Goal: Transaction & Acquisition: Purchase product/service

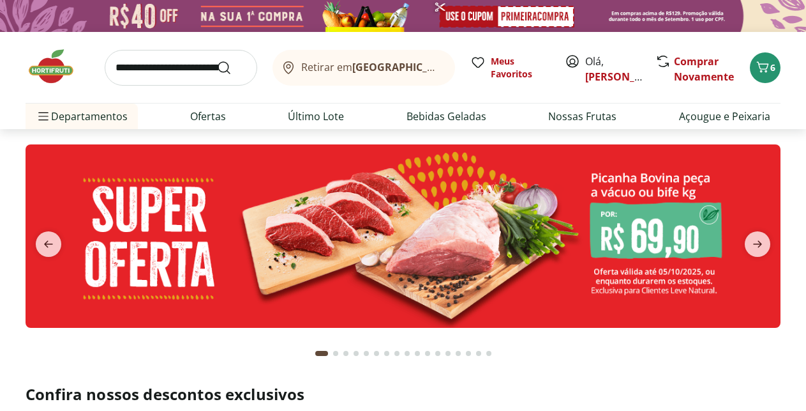
type input "*"
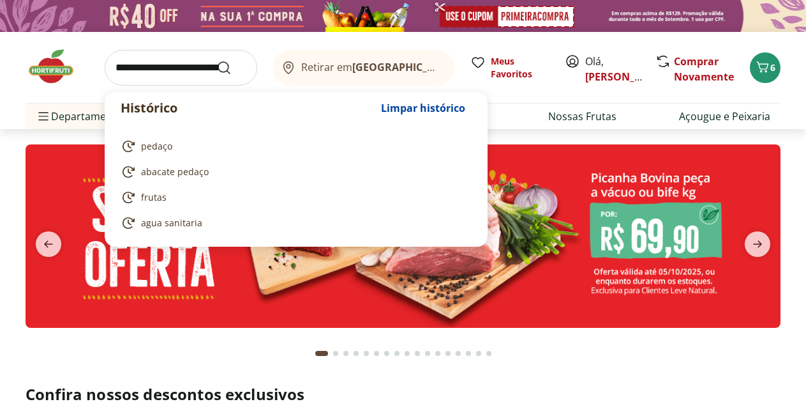
click at [121, 72] on input "search" at bounding box center [181, 68] width 153 height 36
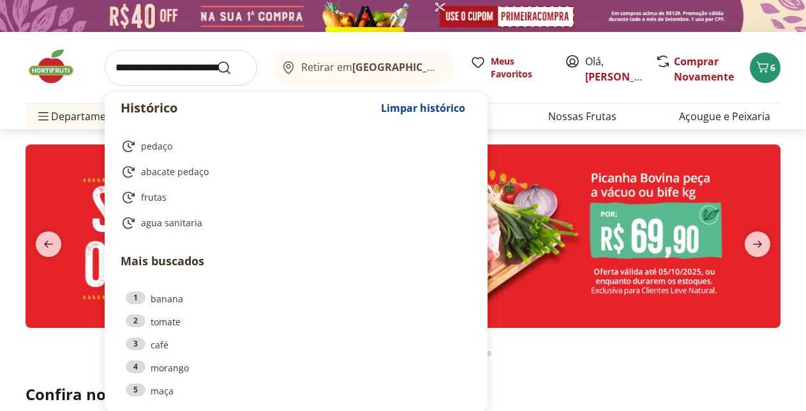
click at [619, 356] on section at bounding box center [403, 256] width 755 height 224
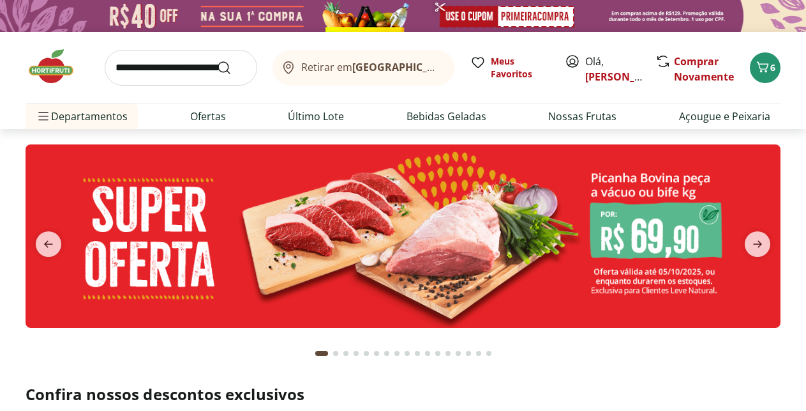
click at [140, 73] on input "search" at bounding box center [181, 68] width 153 height 36
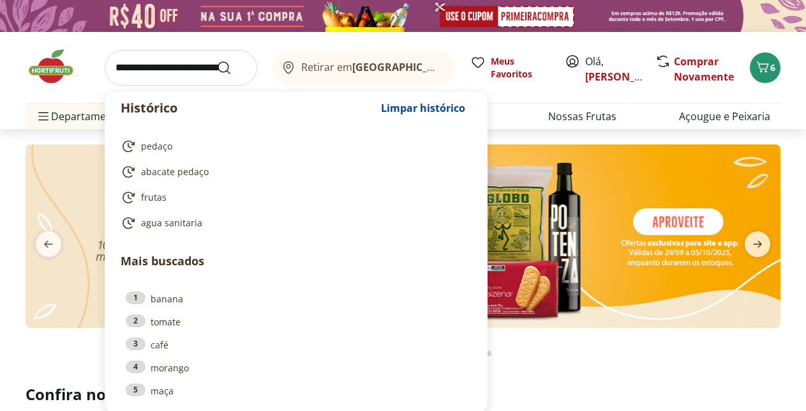
click at [147, 76] on input "search" at bounding box center [181, 68] width 153 height 36
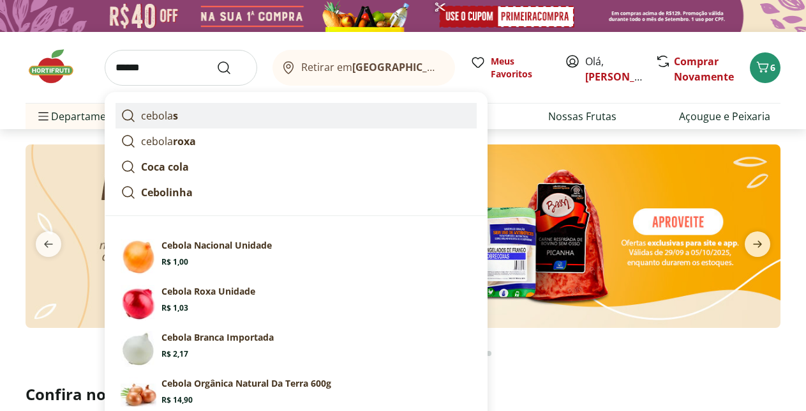
click at [162, 112] on p "cebola s" at bounding box center [159, 115] width 37 height 15
type input "*******"
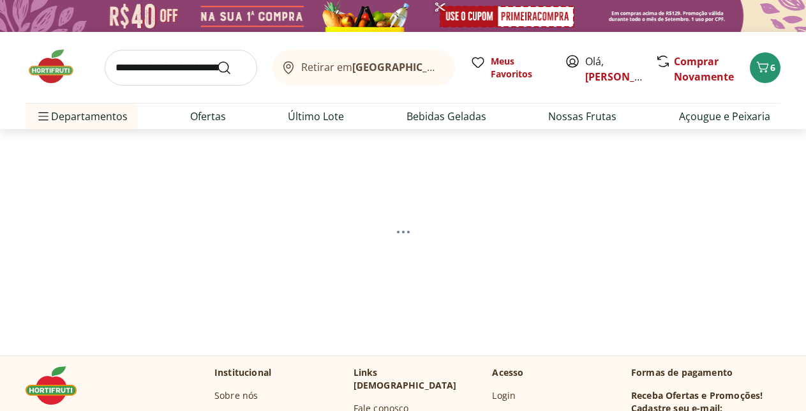
select select "**********"
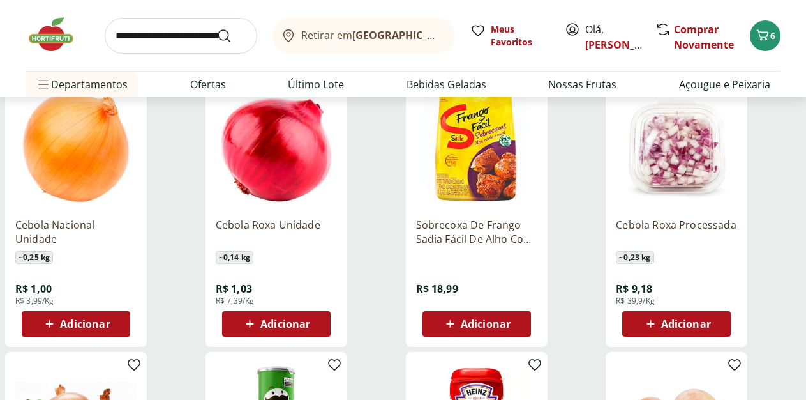
scroll to position [456, 0]
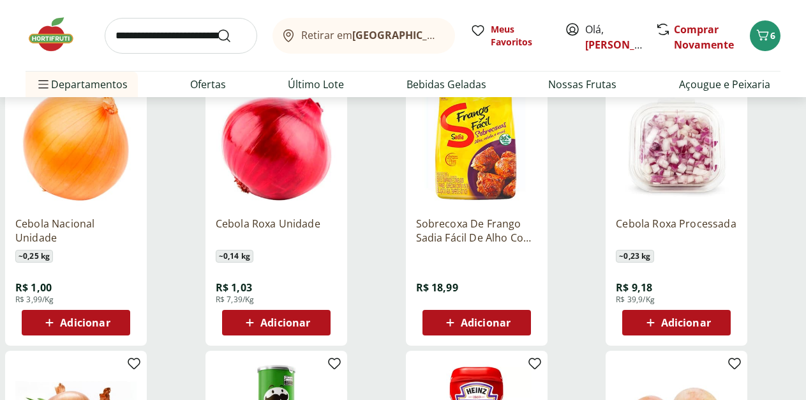
click at [110, 328] on span "Adicionar" at bounding box center [85, 322] width 50 height 10
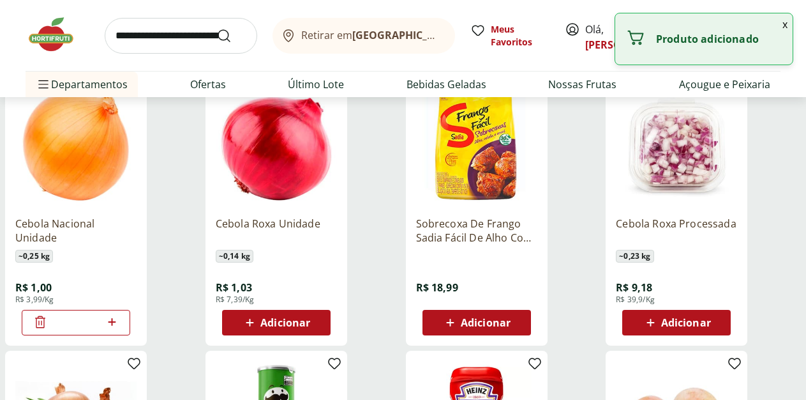
click at [120, 328] on icon at bounding box center [112, 321] width 16 height 15
click at [120, 327] on icon at bounding box center [112, 321] width 16 height 15
type input "*"
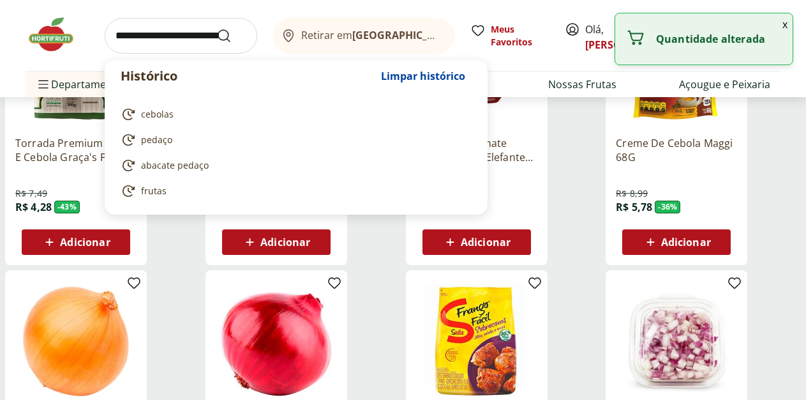
click at [145, 47] on input "search" at bounding box center [181, 36] width 153 height 36
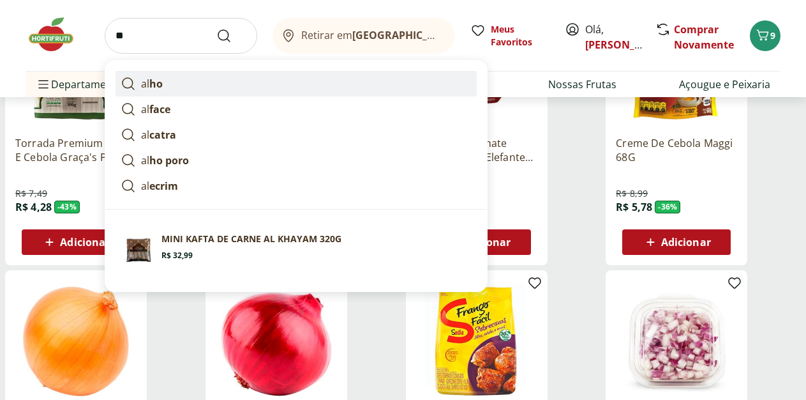
click at [152, 85] on strong "ho" at bounding box center [155, 84] width 13 height 14
type input "****"
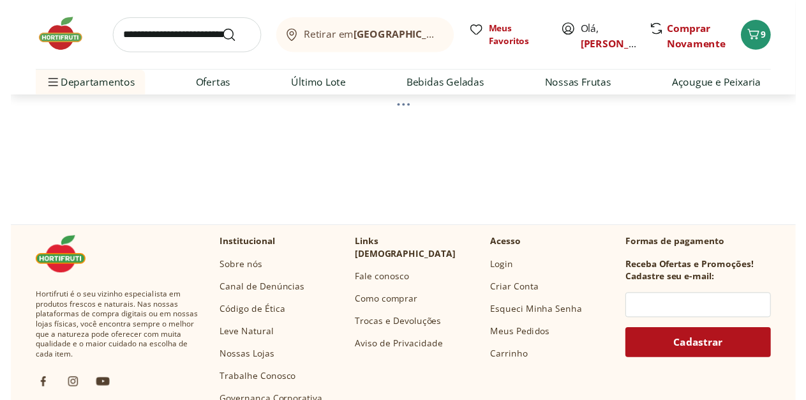
scroll to position [195, 0]
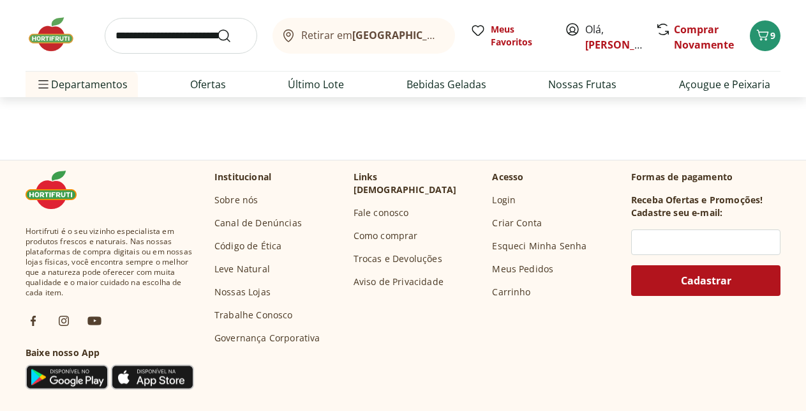
select select "**********"
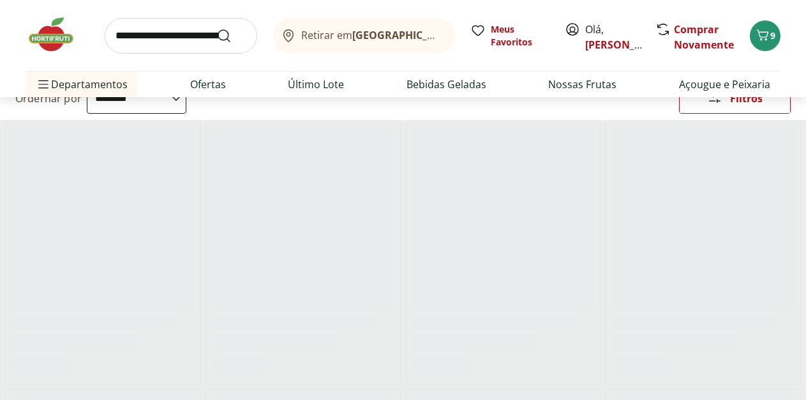
scroll to position [130, 0]
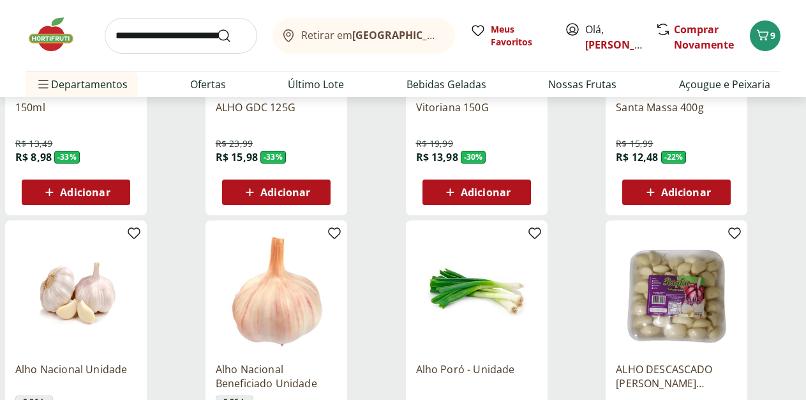
scroll to position [716, 0]
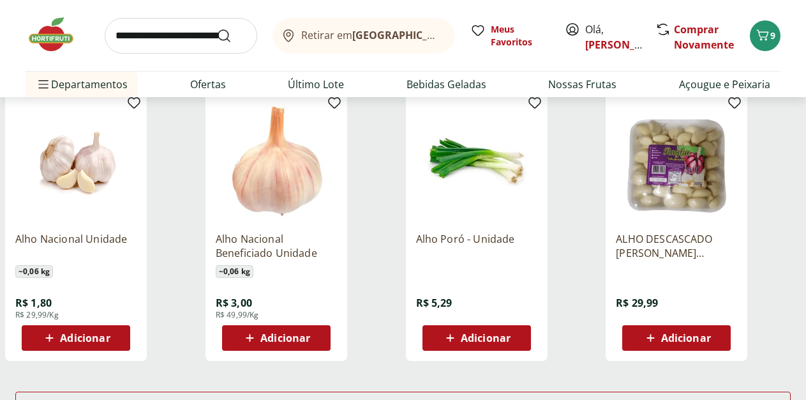
click at [57, 345] on icon at bounding box center [50, 337] width 16 height 15
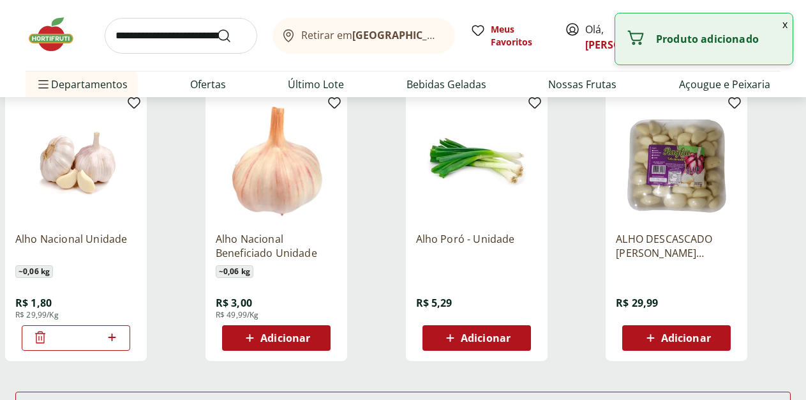
click at [120, 345] on icon at bounding box center [112, 336] width 16 height 15
type input "*"
click at [157, 47] on input "search" at bounding box center [181, 36] width 153 height 36
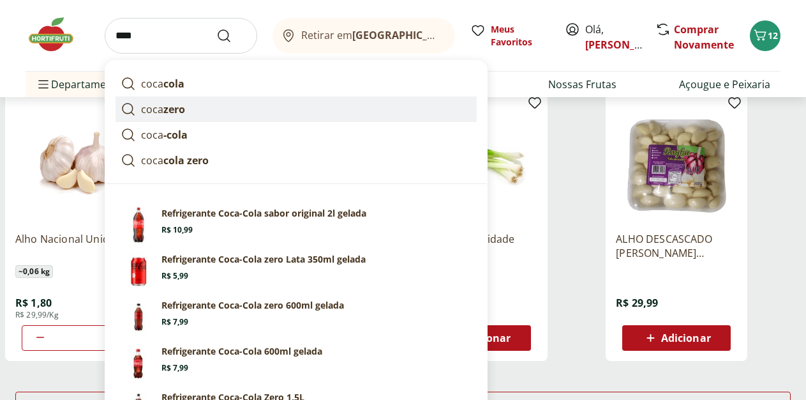
click at [175, 110] on strong "zero" at bounding box center [174, 109] width 22 height 14
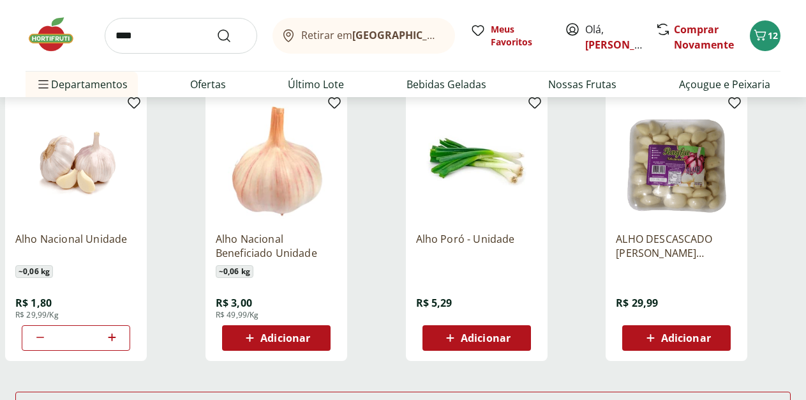
type input "*********"
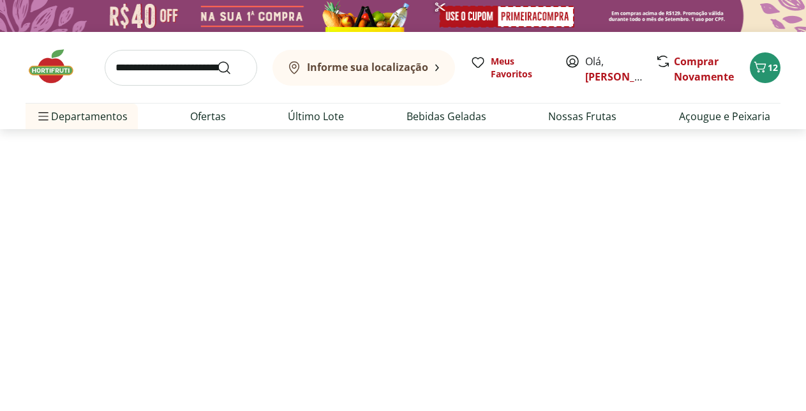
select select "**********"
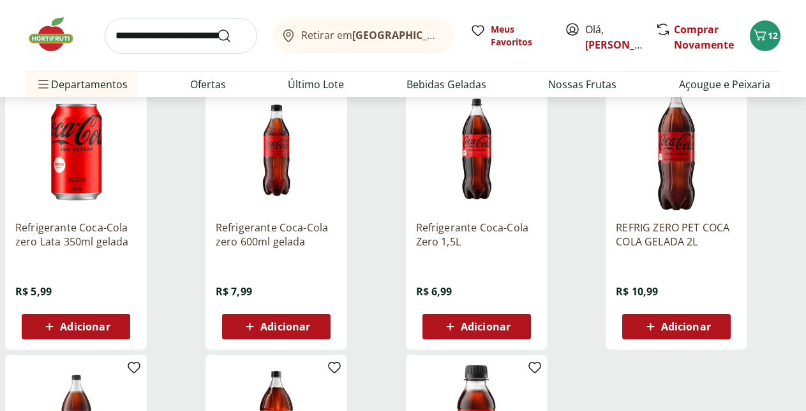
scroll to position [195, 0]
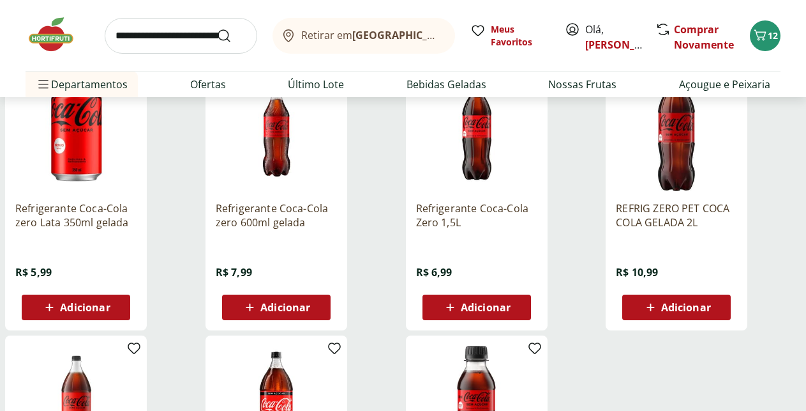
click at [511, 312] on span "Adicionar" at bounding box center [486, 307] width 50 height 10
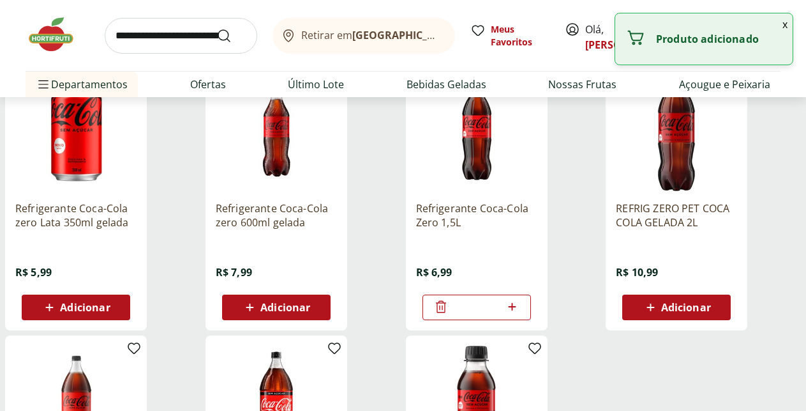
click at [517, 310] on icon at bounding box center [513, 307] width 8 height 8
type input "*"
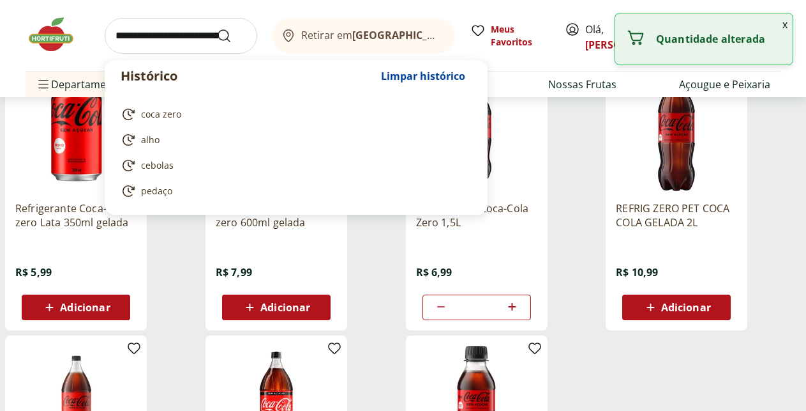
click at [151, 37] on input "search" at bounding box center [181, 36] width 153 height 36
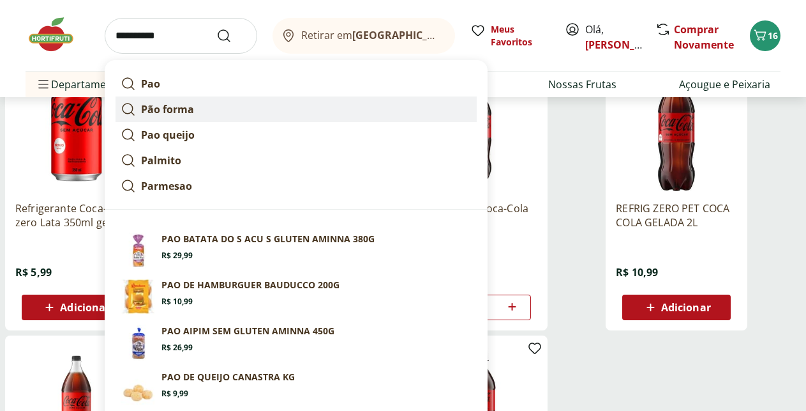
click at [185, 109] on strong "Pão forma" at bounding box center [167, 109] width 53 height 14
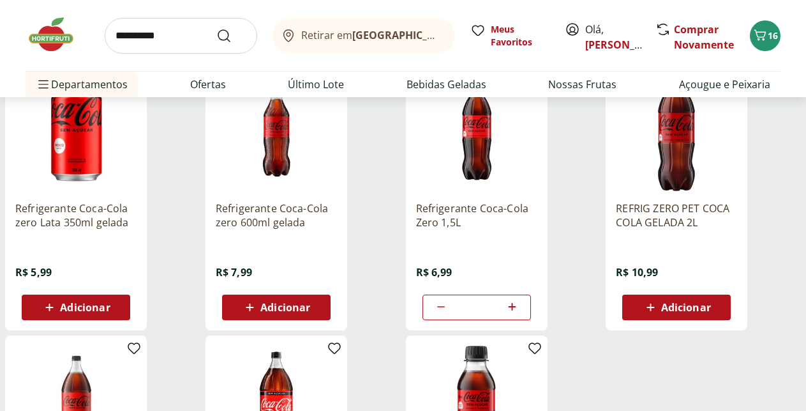
type input "*********"
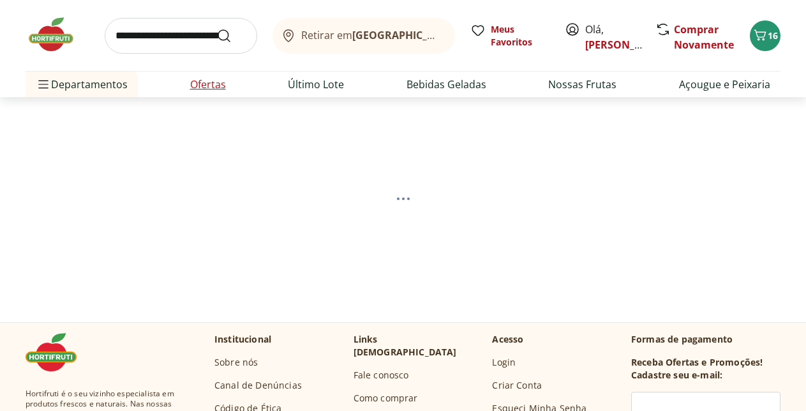
scroll to position [65, 0]
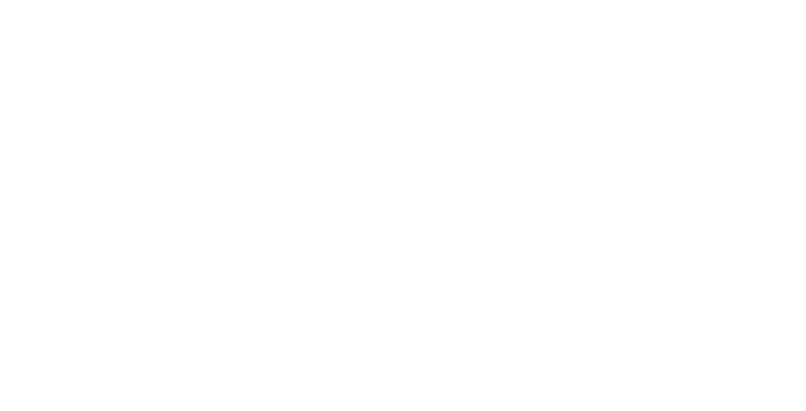
select select "**********"
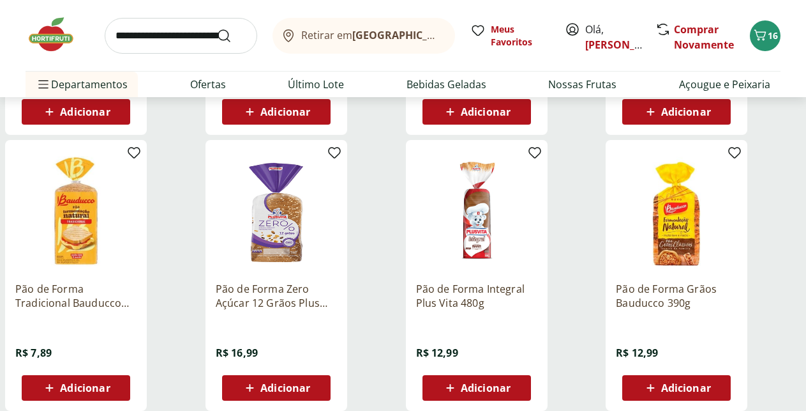
scroll to position [521, 0]
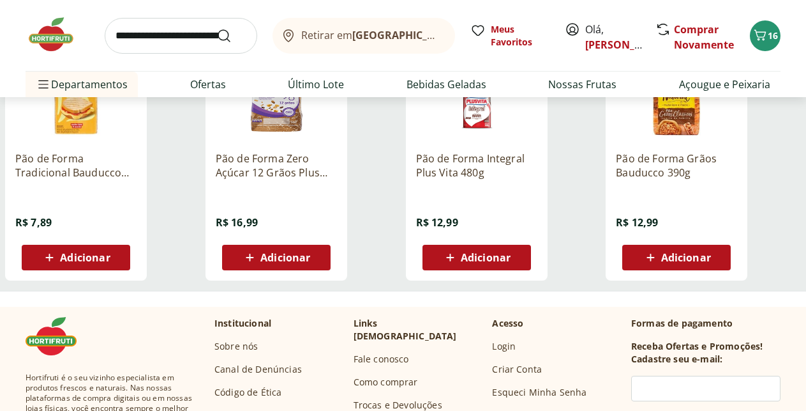
click at [120, 269] on div "Adicionar" at bounding box center [76, 257] width 88 height 23
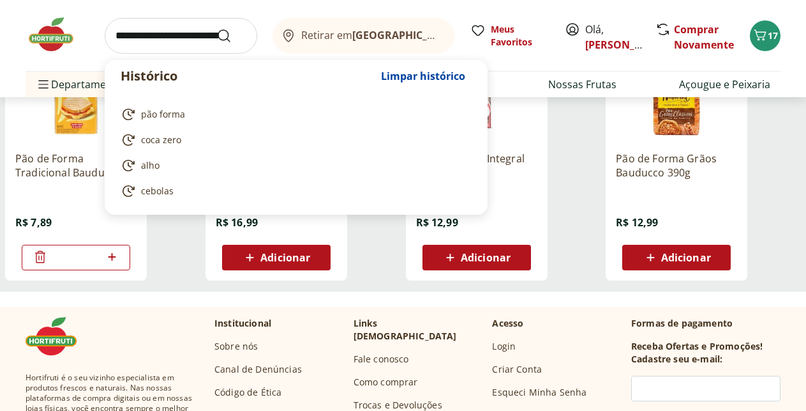
click at [156, 38] on input "search" at bounding box center [181, 36] width 153 height 36
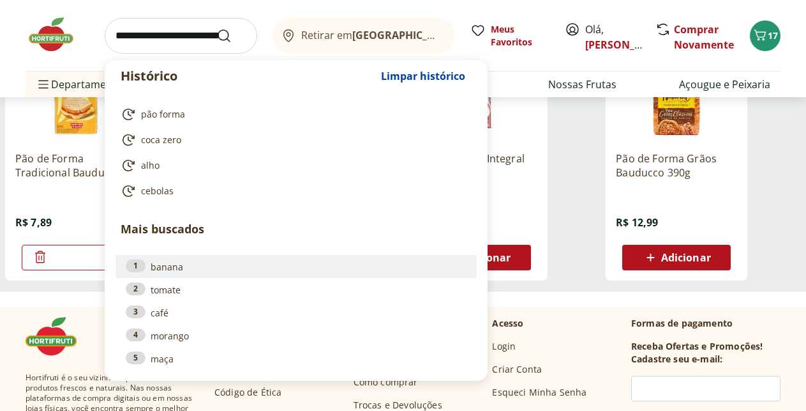
click at [171, 268] on link "1 banana" at bounding box center [296, 266] width 341 height 14
type input "******"
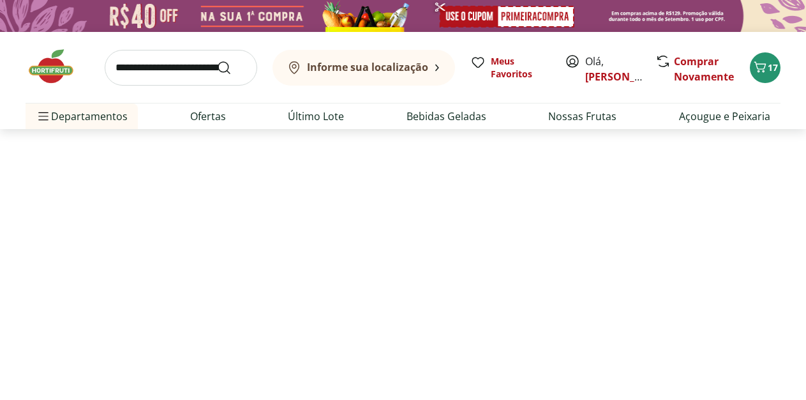
select select "**********"
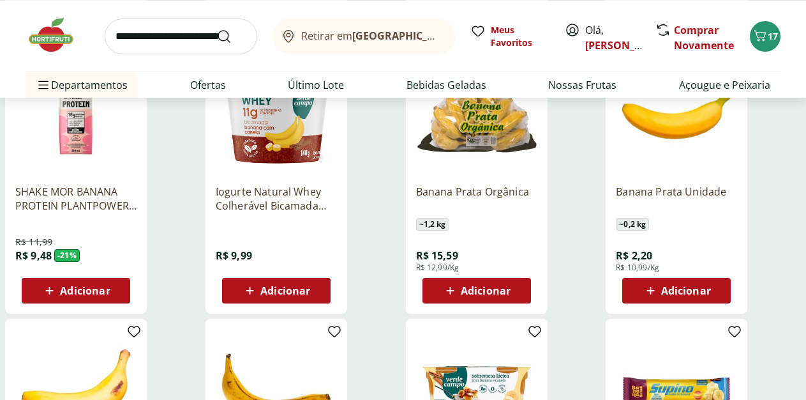
scroll to position [521, 0]
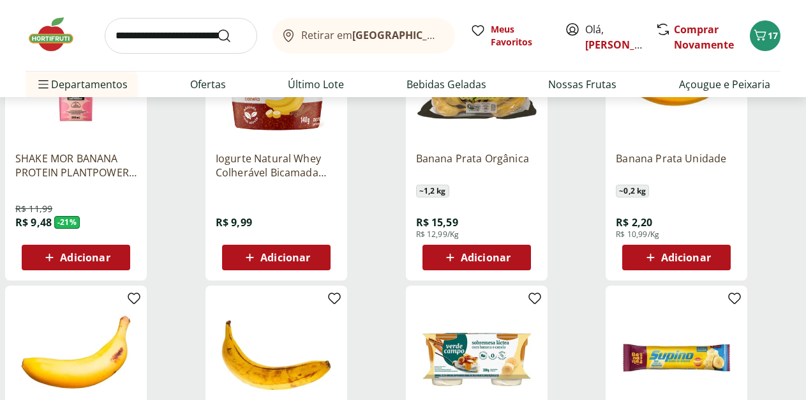
click at [711, 262] on span "Adicionar" at bounding box center [687, 257] width 50 height 10
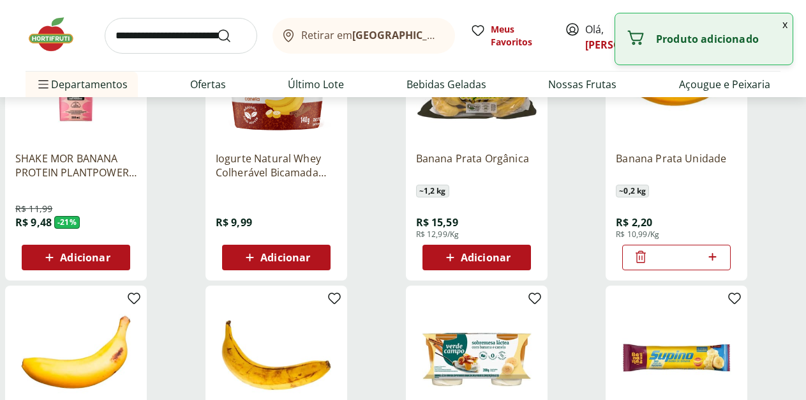
click at [721, 264] on icon at bounding box center [713, 256] width 16 height 15
click at [716, 261] on icon at bounding box center [713, 257] width 8 height 8
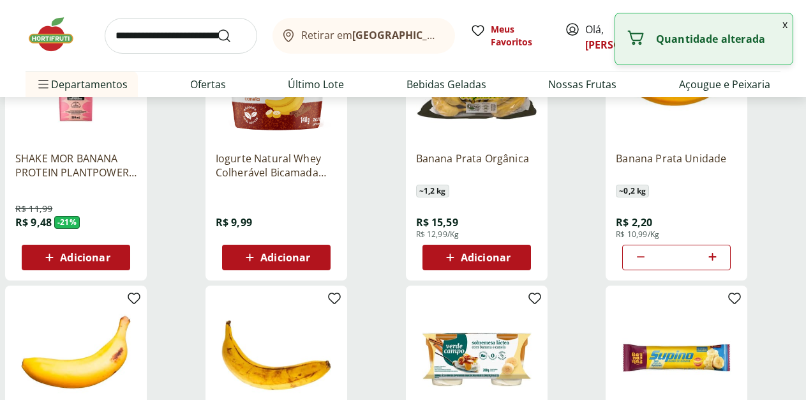
click at [716, 261] on icon at bounding box center [713, 257] width 8 height 8
type input "**"
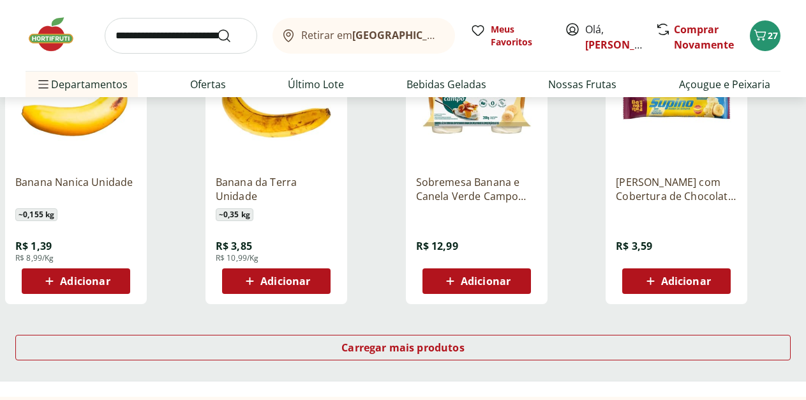
scroll to position [716, 0]
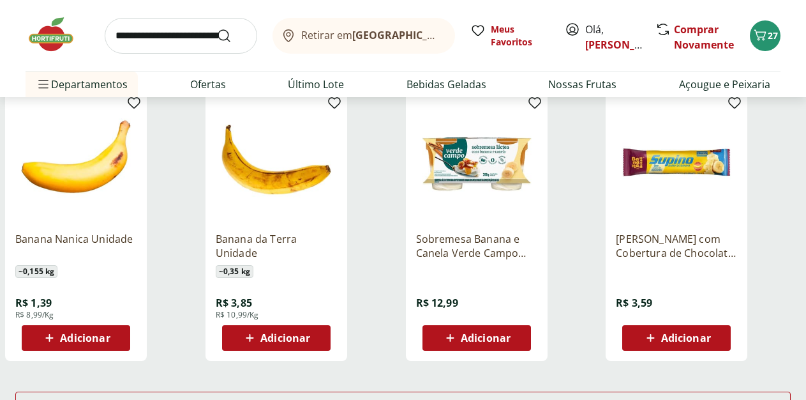
click at [128, 43] on input "search" at bounding box center [181, 36] width 153 height 36
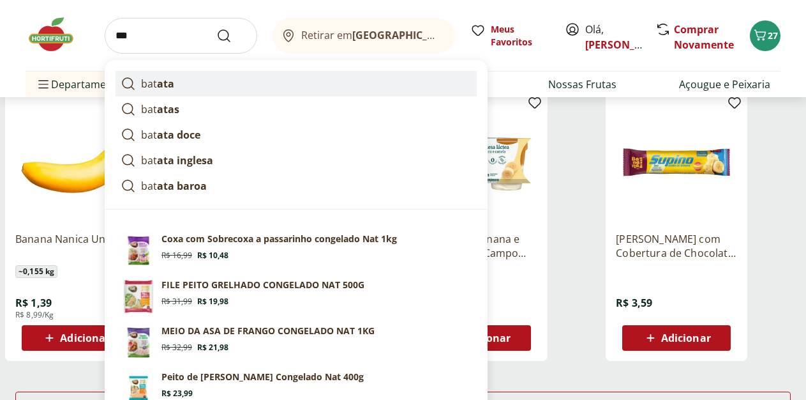
click at [170, 86] on strong "ata" at bounding box center [165, 84] width 17 height 14
type input "******"
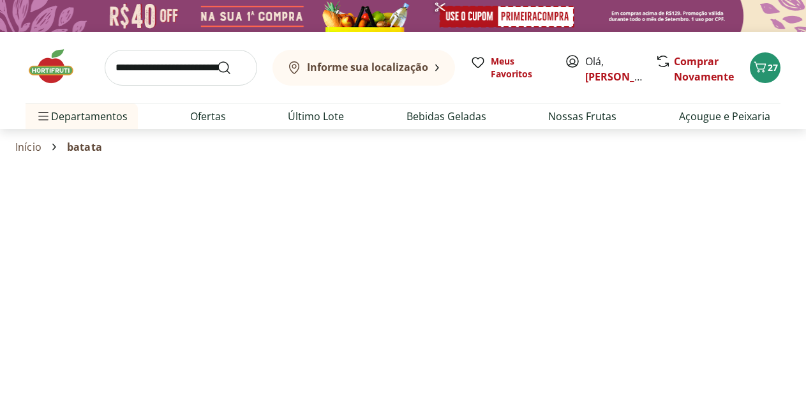
select select "**********"
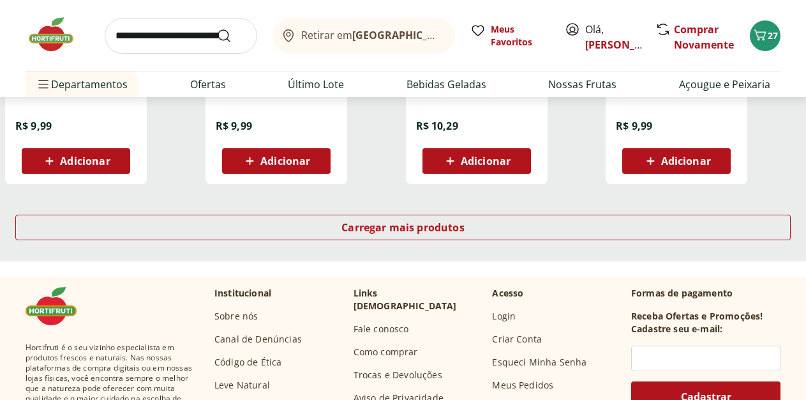
scroll to position [912, 0]
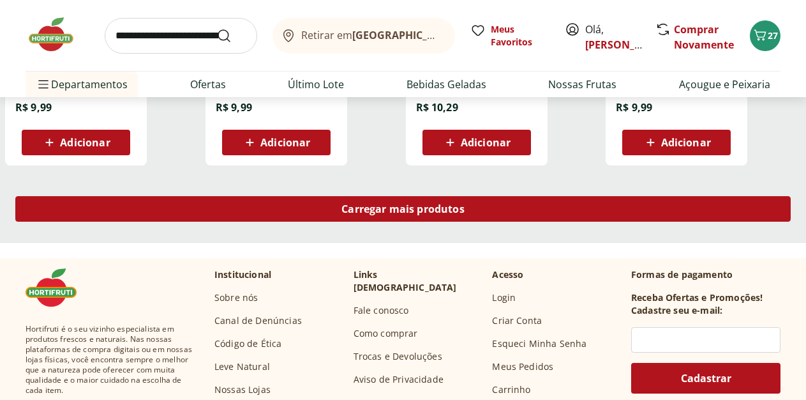
click at [465, 214] on span "Carregar mais produtos" at bounding box center [403, 209] width 123 height 10
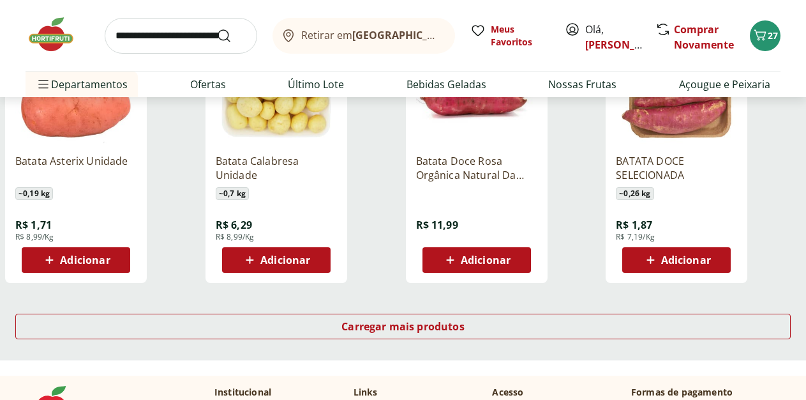
scroll to position [1628, 0]
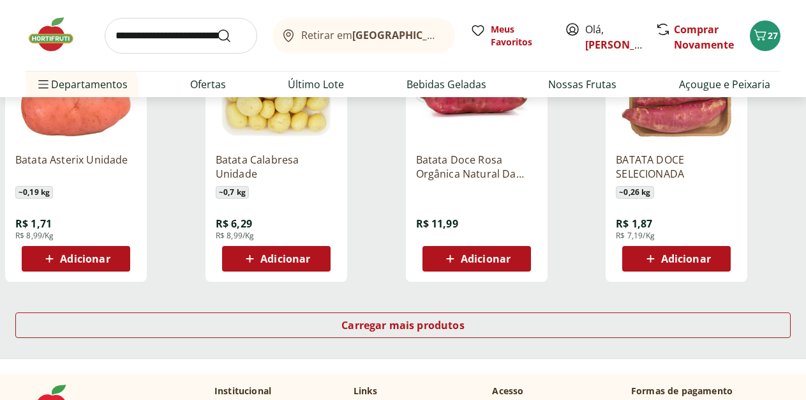
click at [310, 264] on span "Adicionar" at bounding box center [286, 258] width 50 height 10
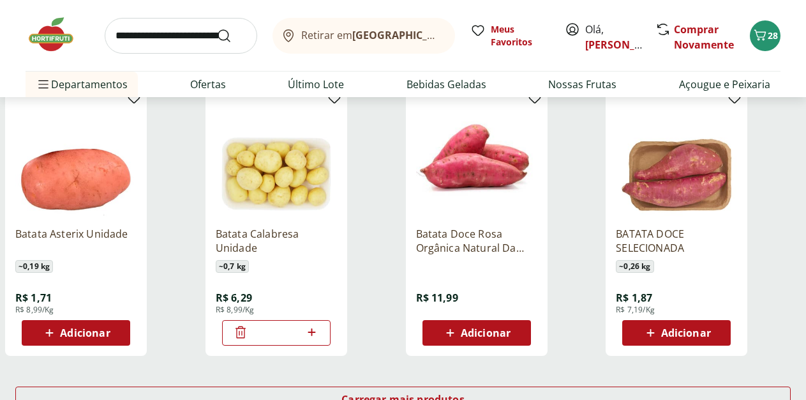
scroll to position [1563, 0]
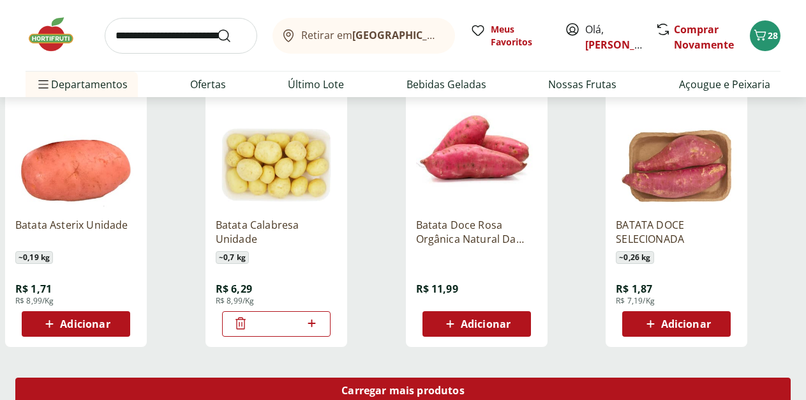
click at [515, 390] on div "Carregar mais produtos" at bounding box center [403, 390] width 776 height 26
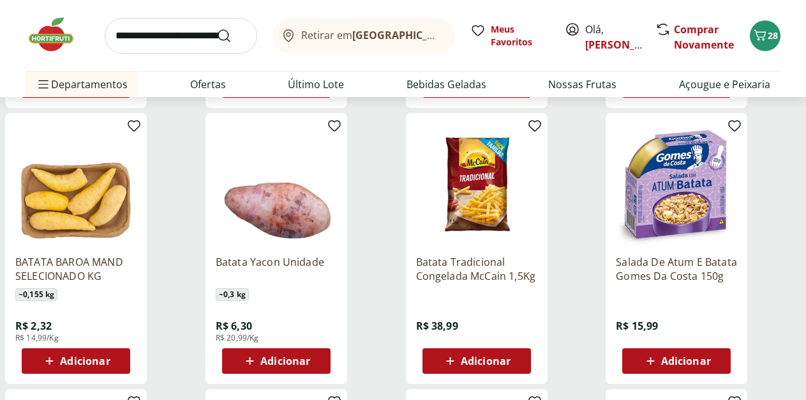
scroll to position [2084, 0]
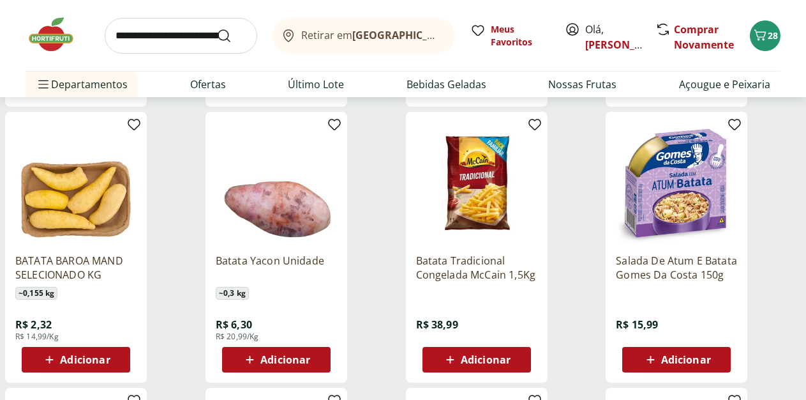
click at [110, 365] on span "Adicionar" at bounding box center [85, 359] width 50 height 10
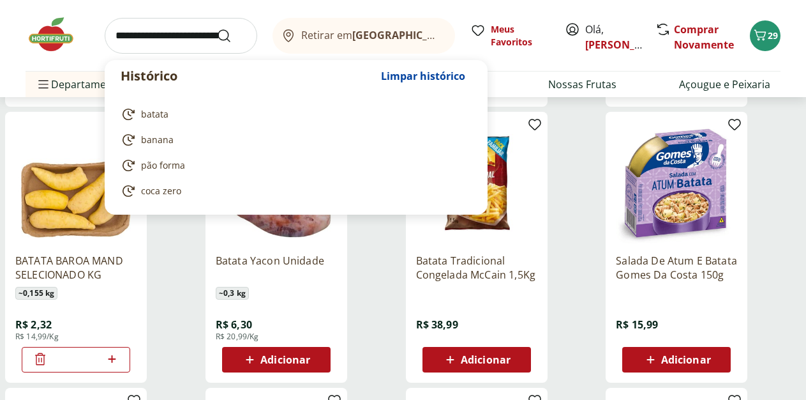
click at [147, 31] on input "search" at bounding box center [181, 36] width 153 height 36
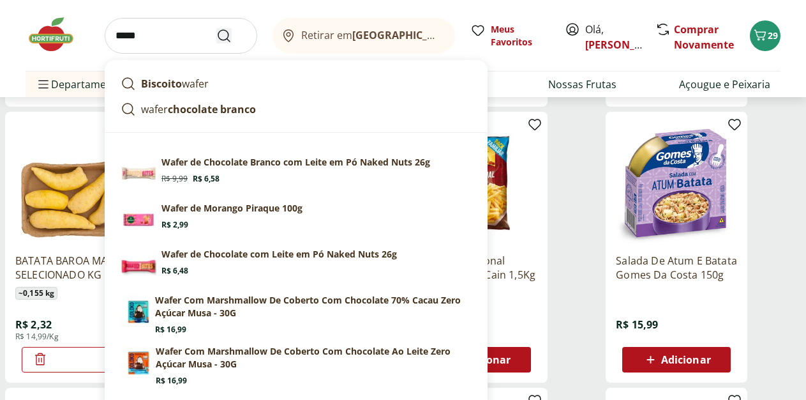
type input "*****"
click at [225, 39] on icon "Submit Search" at bounding box center [223, 35] width 15 height 15
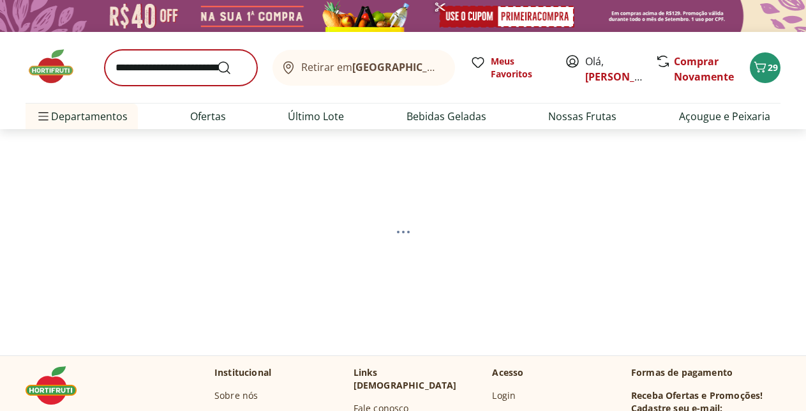
select select "**********"
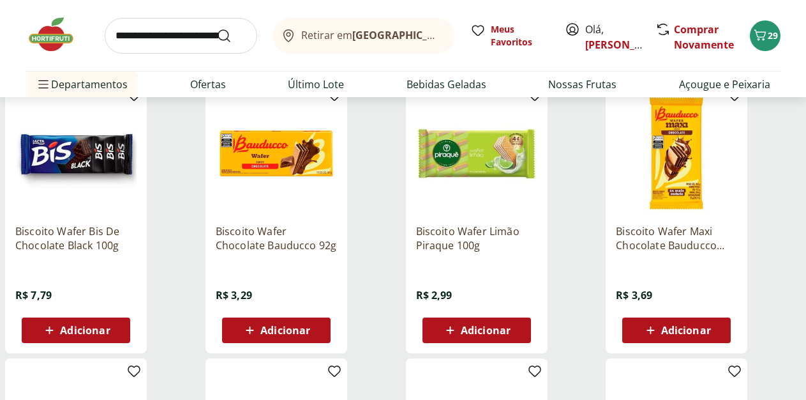
scroll to position [456, 0]
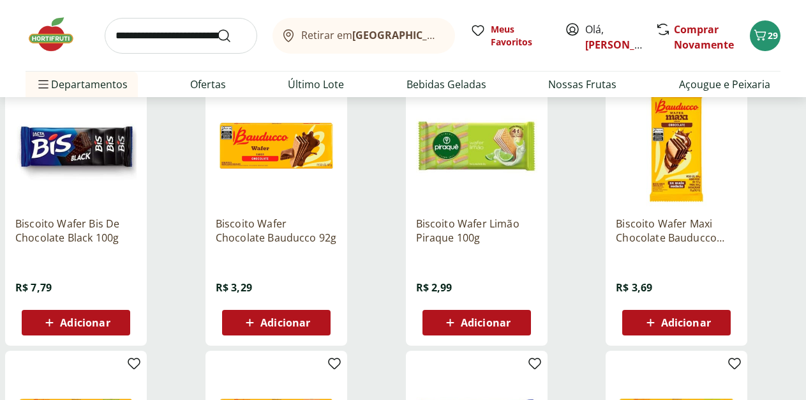
click at [511, 328] on span "Adicionar" at bounding box center [486, 322] width 50 height 10
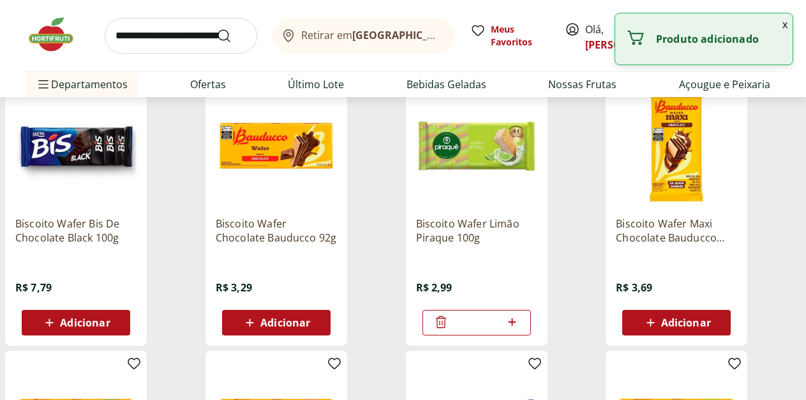
click at [520, 329] on icon at bounding box center [512, 321] width 16 height 15
type input "*"
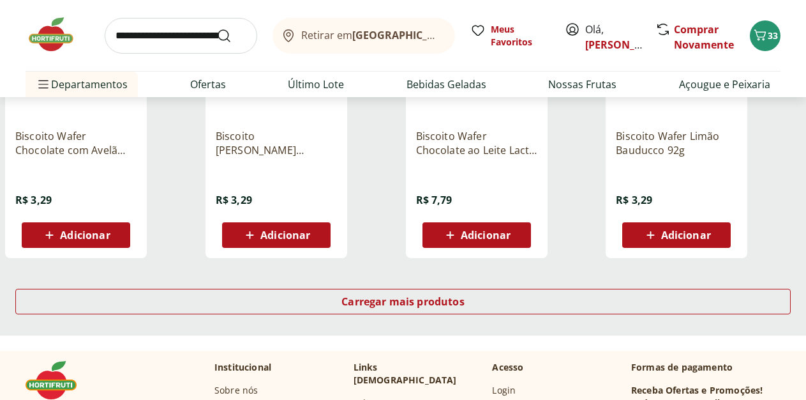
scroll to position [847, 0]
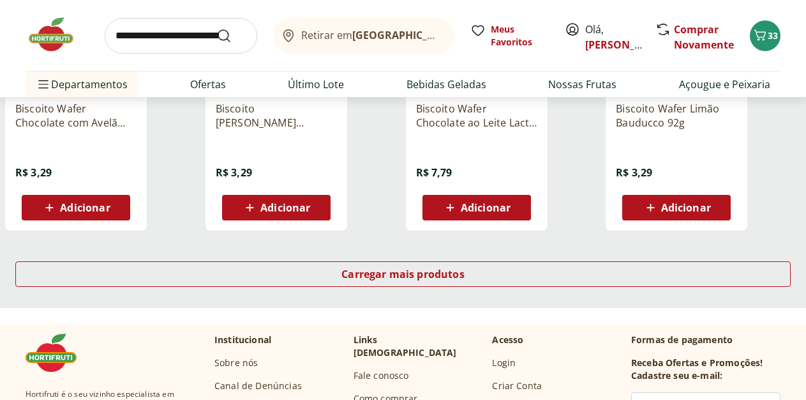
click at [110, 213] on span "Adicionar" at bounding box center [85, 207] width 50 height 10
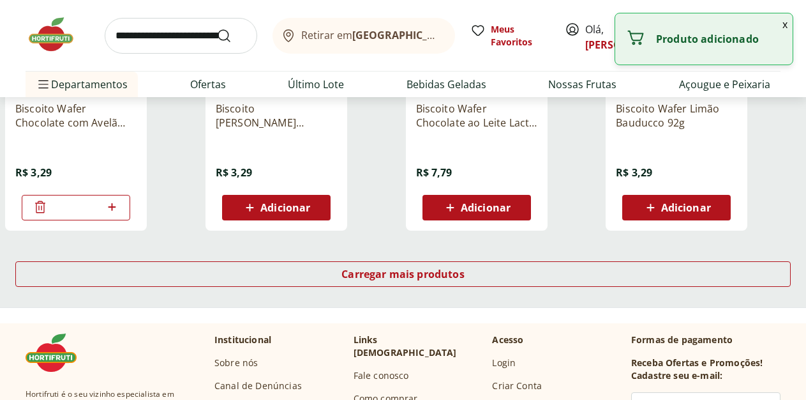
click at [120, 215] on icon at bounding box center [112, 206] width 16 height 15
type input "*"
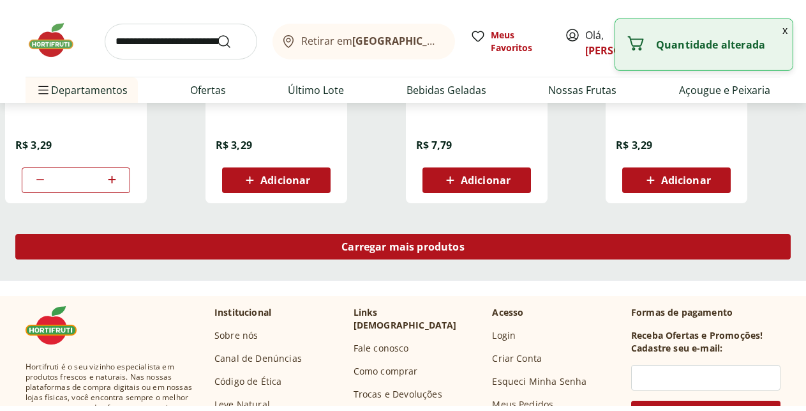
scroll to position [912, 0]
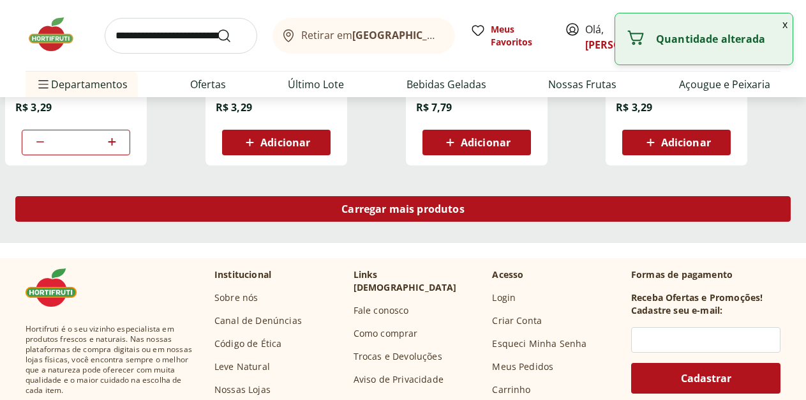
click at [465, 214] on span "Carregar mais produtos" at bounding box center [403, 209] width 123 height 10
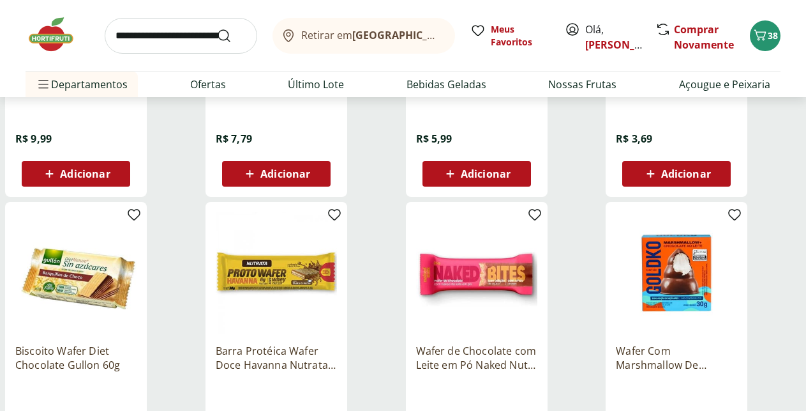
scroll to position [1172, 0]
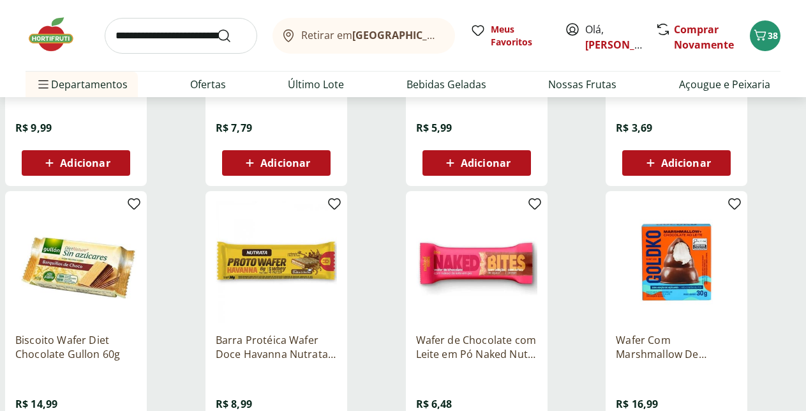
click at [711, 168] on span "Adicionar" at bounding box center [687, 163] width 50 height 10
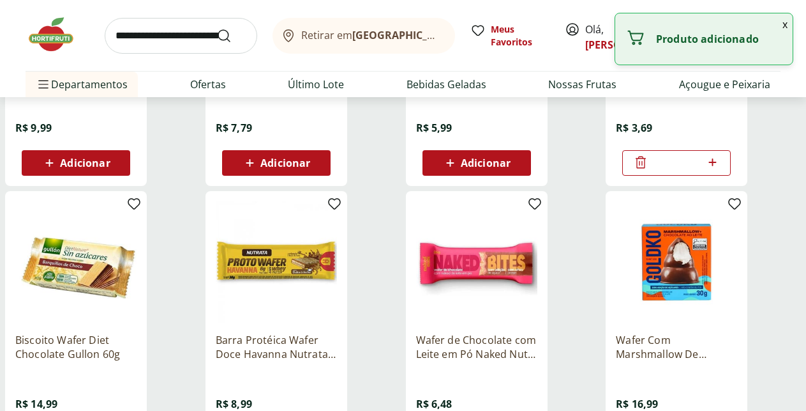
click at [721, 169] on icon at bounding box center [713, 162] width 16 height 15
click at [721, 170] on icon at bounding box center [713, 162] width 16 height 15
type input "*"
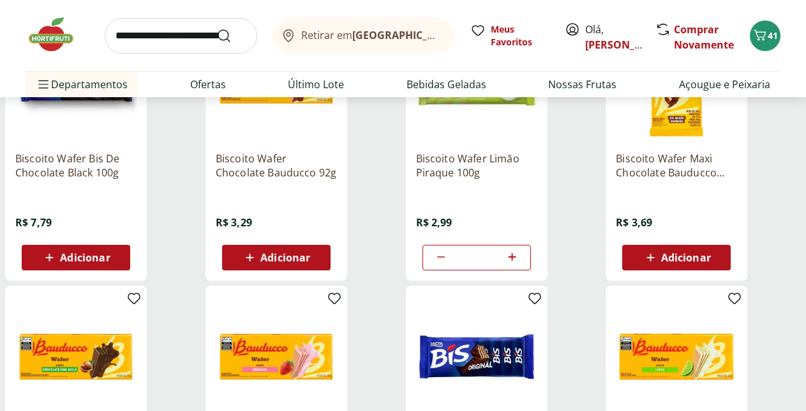
scroll to position [716, 0]
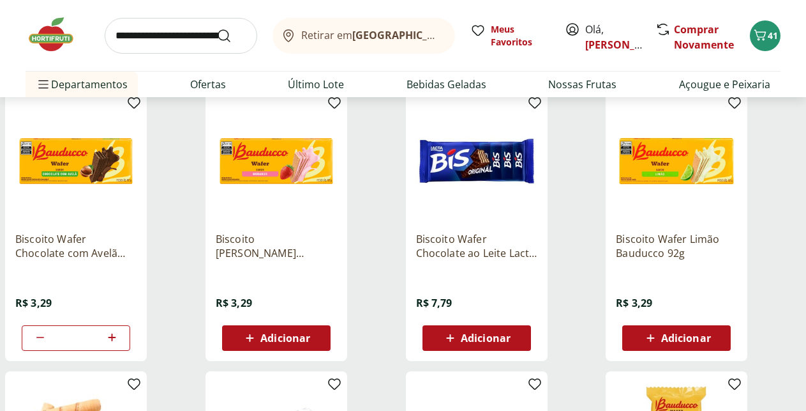
click at [321, 344] on div "Adicionar" at bounding box center [276, 337] width 88 height 23
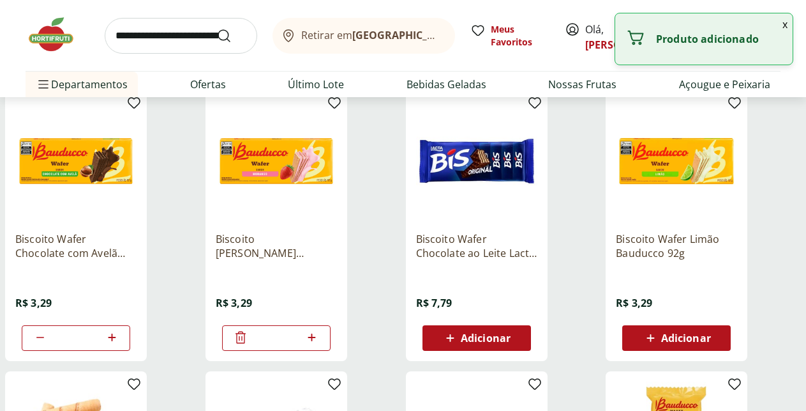
click at [320, 345] on div at bounding box center [312, 337] width 15 height 31
type input "*"
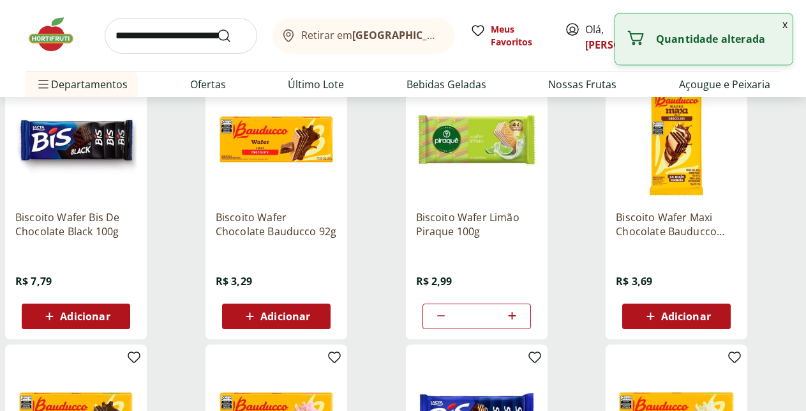
scroll to position [521, 0]
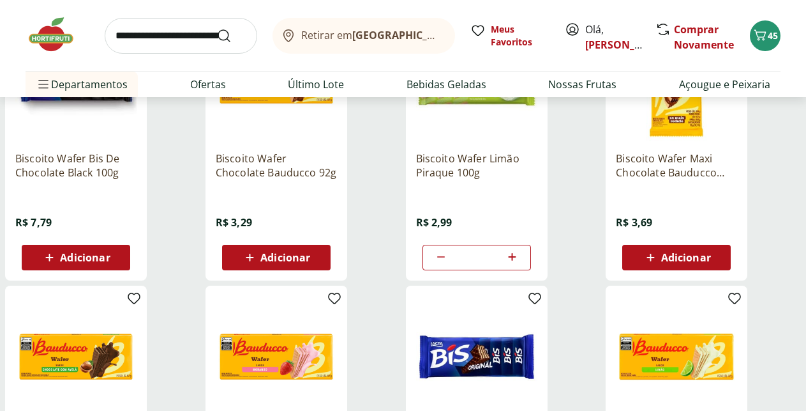
click at [321, 269] on div "Adicionar" at bounding box center [276, 257] width 88 height 23
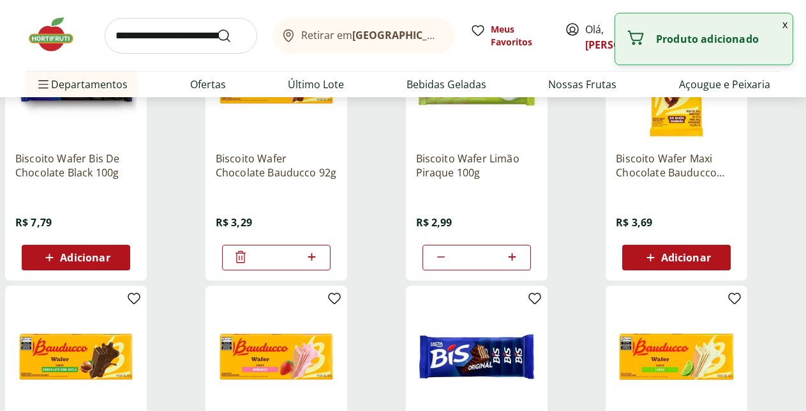
click at [320, 264] on icon at bounding box center [312, 256] width 16 height 15
type input "*"
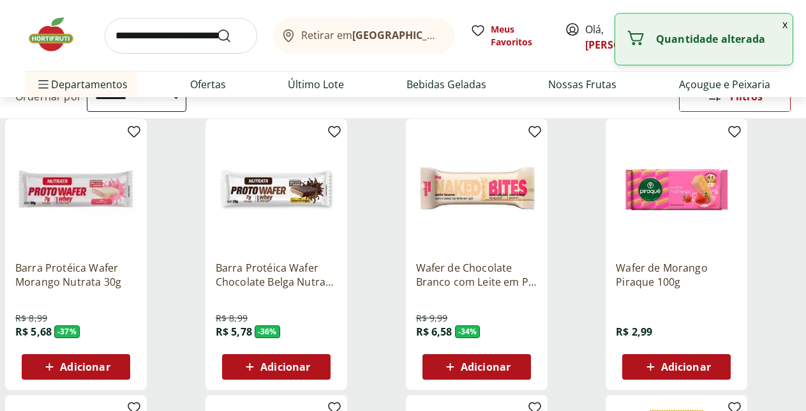
scroll to position [130, 0]
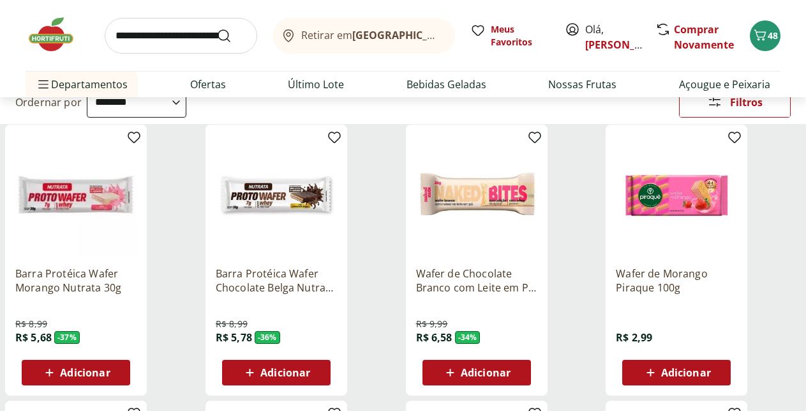
click at [711, 377] on span "Adicionar" at bounding box center [687, 372] width 50 height 10
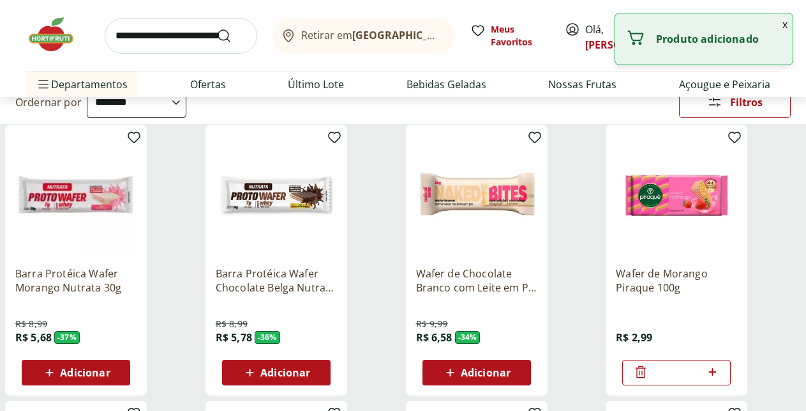
click at [705, 377] on input "*" at bounding box center [677, 372] width 56 height 14
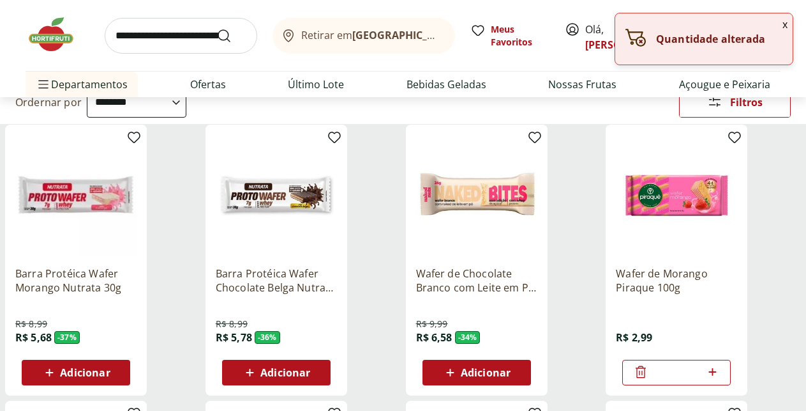
click at [721, 377] on icon at bounding box center [713, 371] width 16 height 15
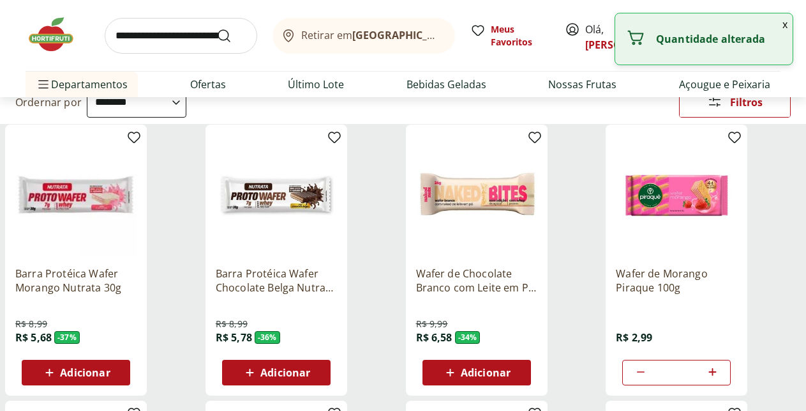
click at [721, 377] on icon at bounding box center [713, 371] width 16 height 15
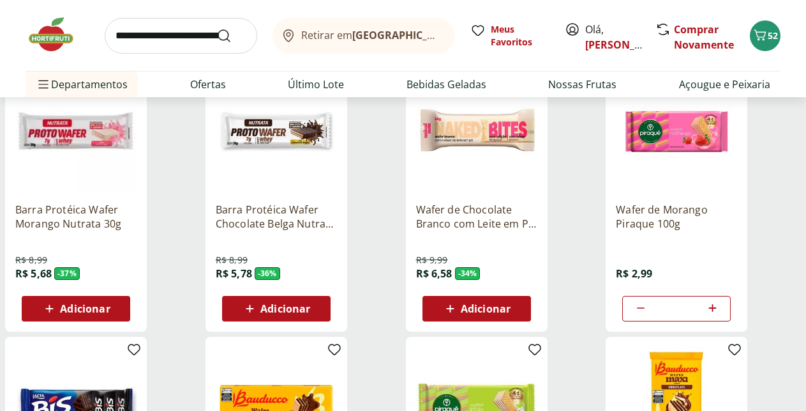
scroll to position [195, 0]
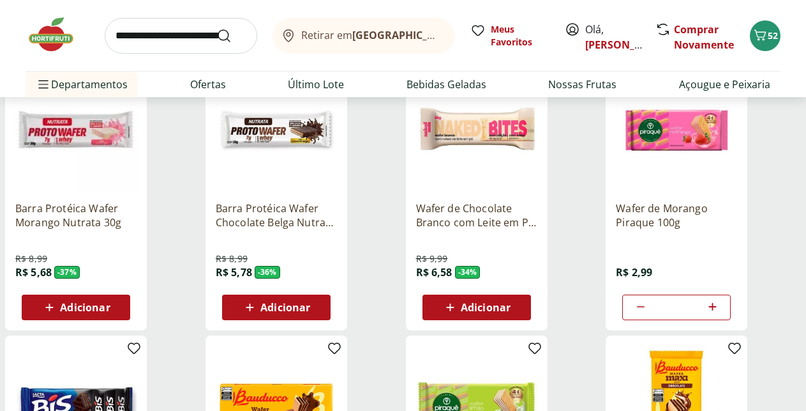
click at [649, 313] on icon at bounding box center [640, 306] width 15 height 15
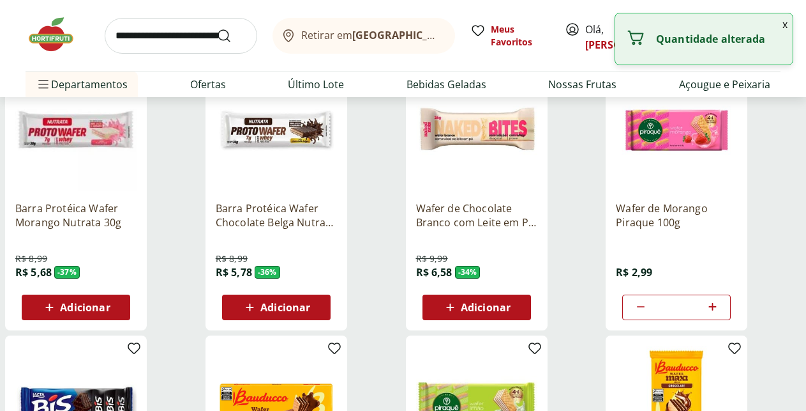
click at [649, 313] on icon at bounding box center [640, 306] width 15 height 15
type input "*"
click at [649, 313] on icon at bounding box center [640, 306] width 15 height 15
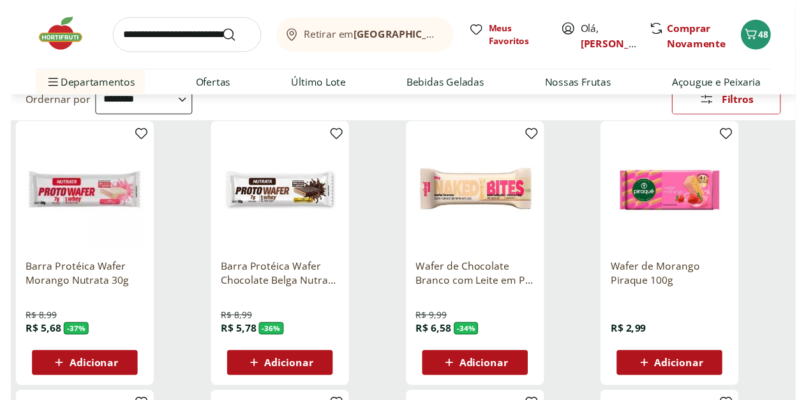
scroll to position [0, 0]
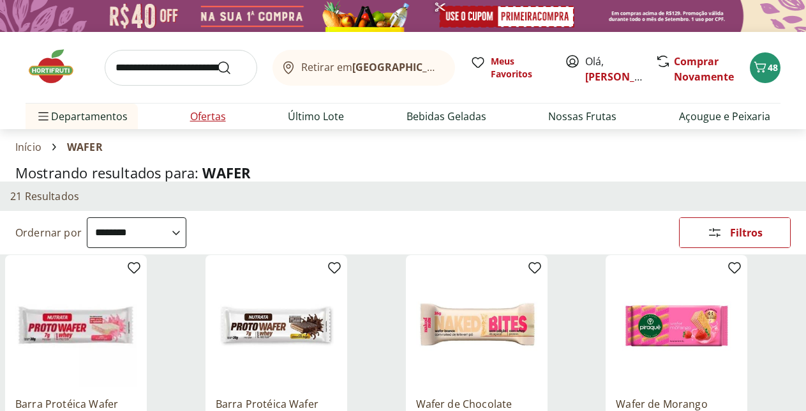
click at [204, 117] on link "Ofertas" at bounding box center [208, 116] width 36 height 15
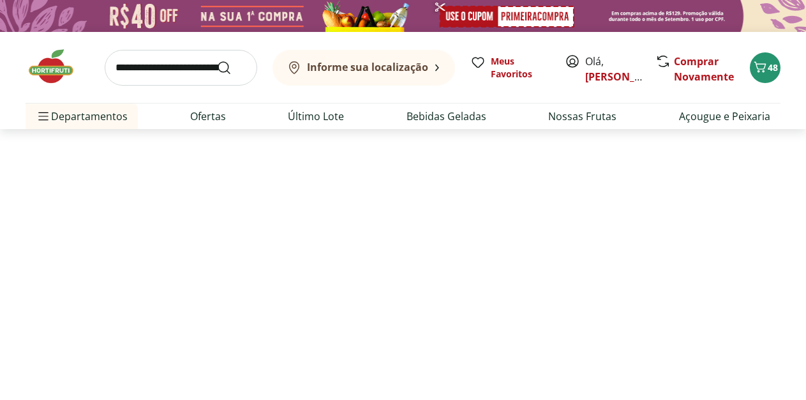
select select "**********"
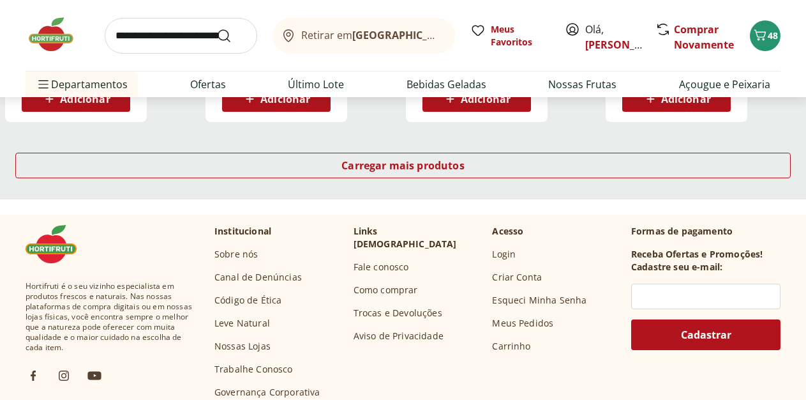
scroll to position [977, 0]
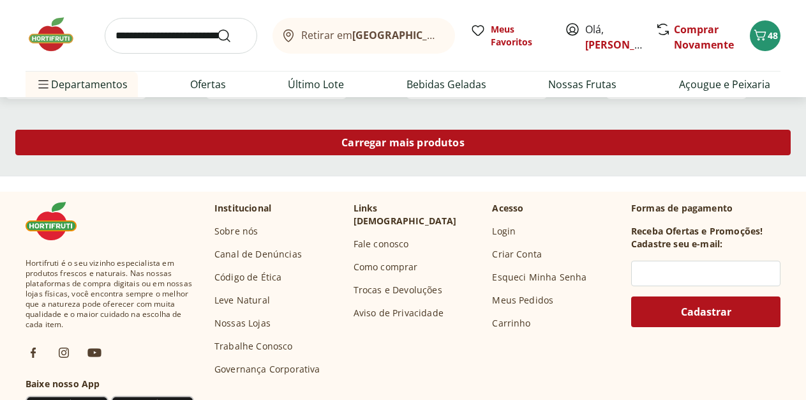
click at [465, 137] on span "Carregar mais produtos" at bounding box center [403, 142] width 123 height 10
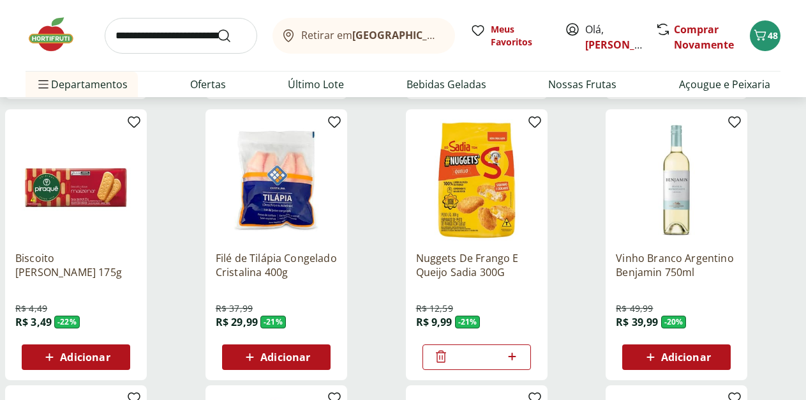
type input "*"
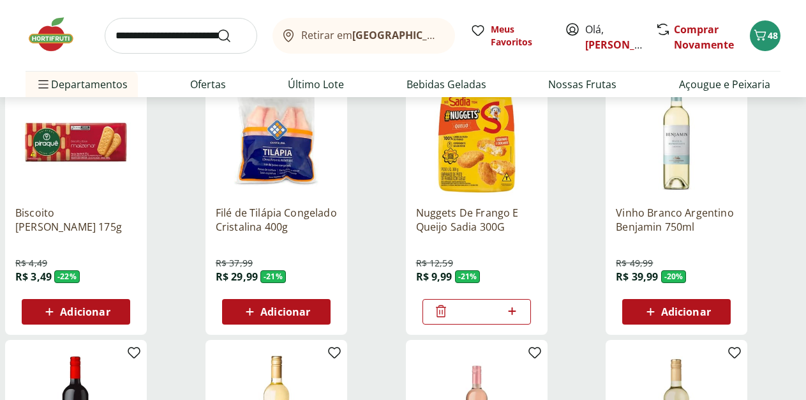
scroll to position [1042, 0]
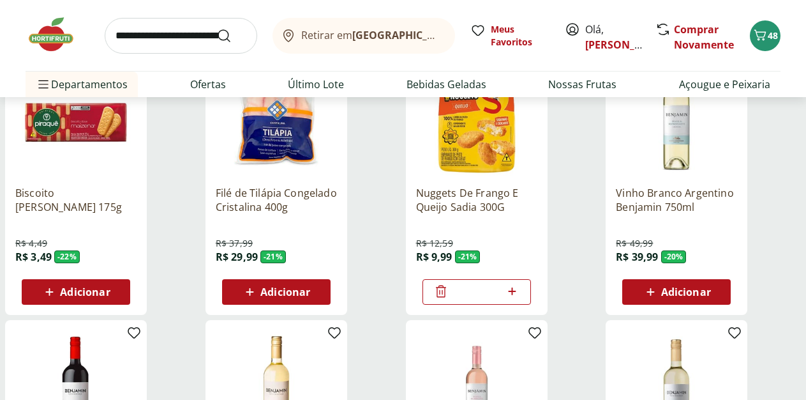
click at [310, 287] on span "Adicionar" at bounding box center [286, 292] width 50 height 10
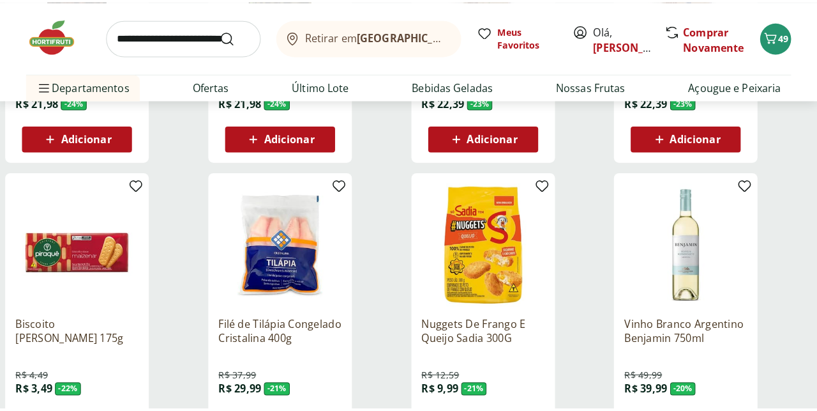
scroll to position [912, 0]
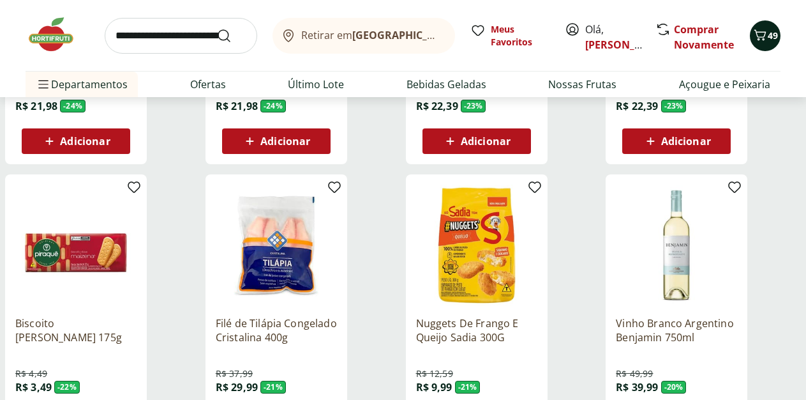
click at [768, 33] on span "49" at bounding box center [773, 35] width 10 height 12
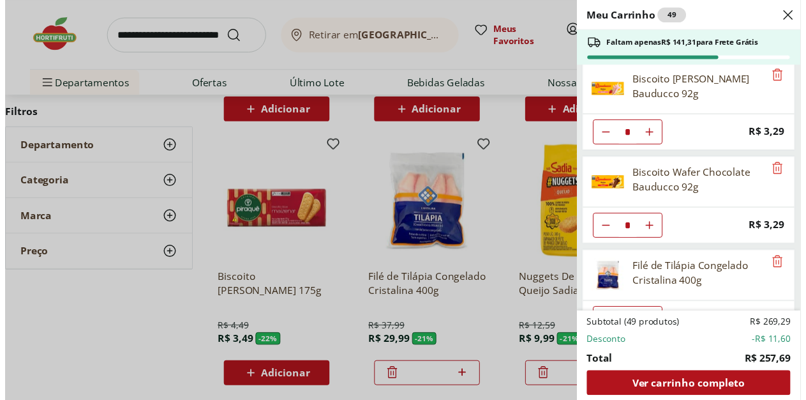
scroll to position [1573, 0]
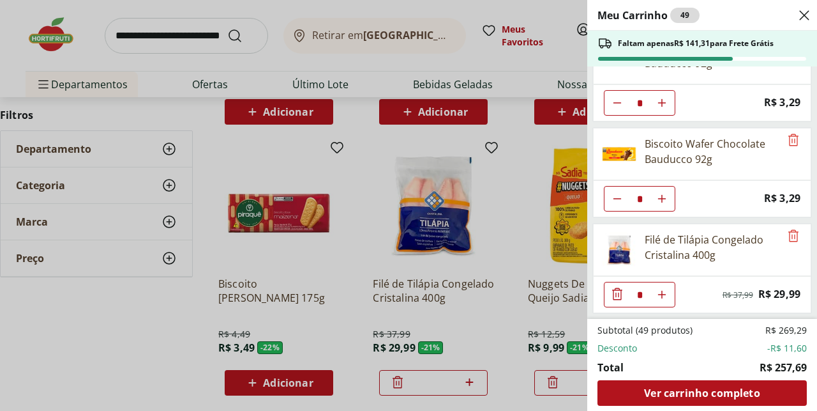
click at [511, 177] on div "Meu Carrinho 49 Faltam apenas R$ 141,31 para Frete Grátis Abacaxi Metade * Pric…" at bounding box center [408, 205] width 817 height 411
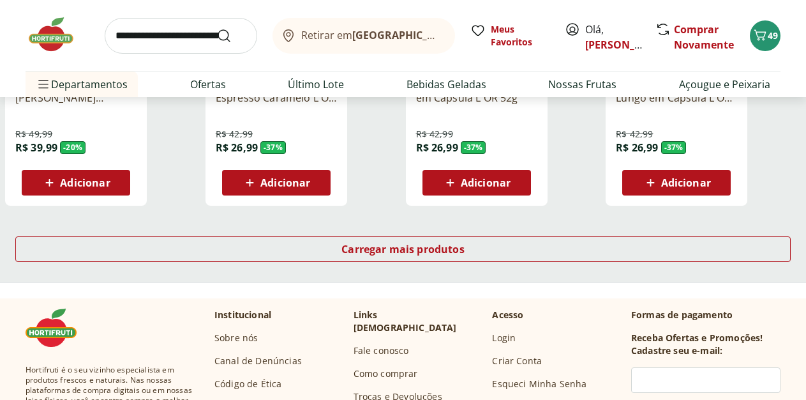
scroll to position [1693, 0]
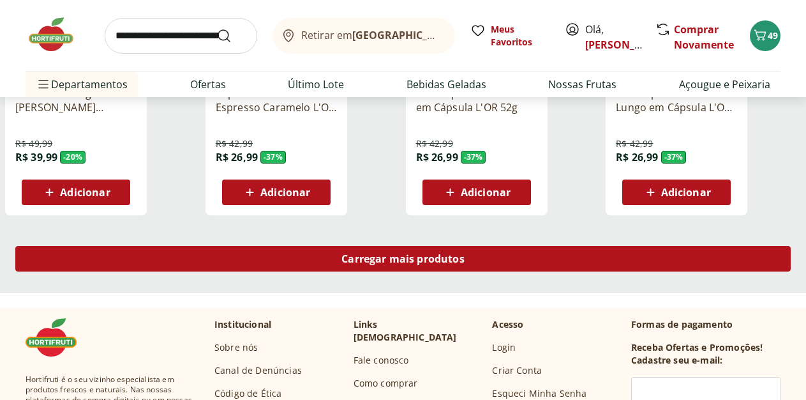
click at [465, 253] on span "Carregar mais produtos" at bounding box center [403, 258] width 123 height 10
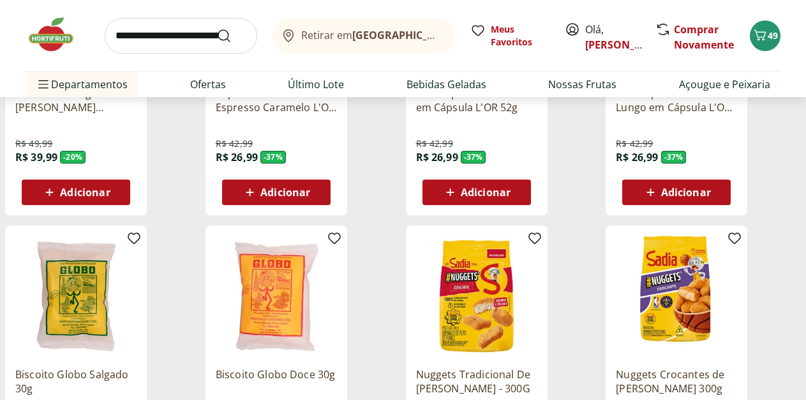
type input "*"
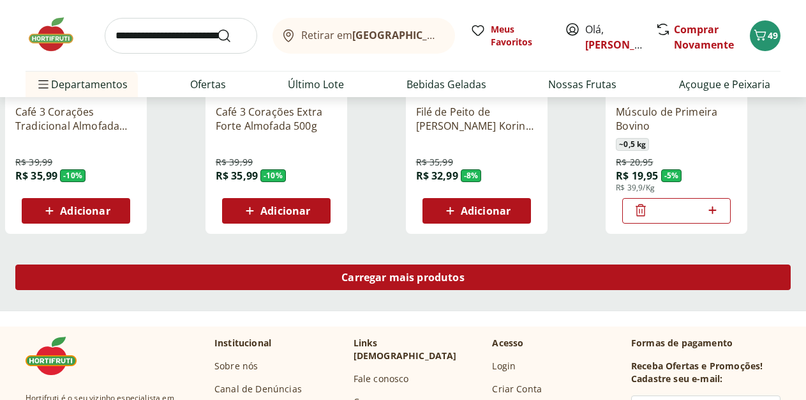
scroll to position [2540, 0]
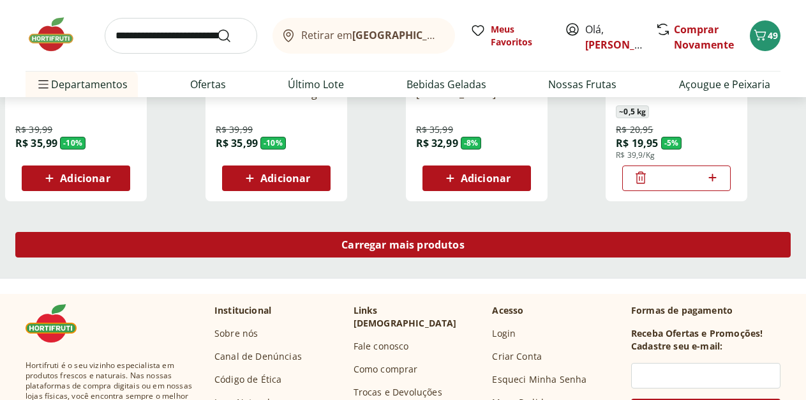
click at [465, 239] on span "Carregar mais produtos" at bounding box center [403, 244] width 123 height 10
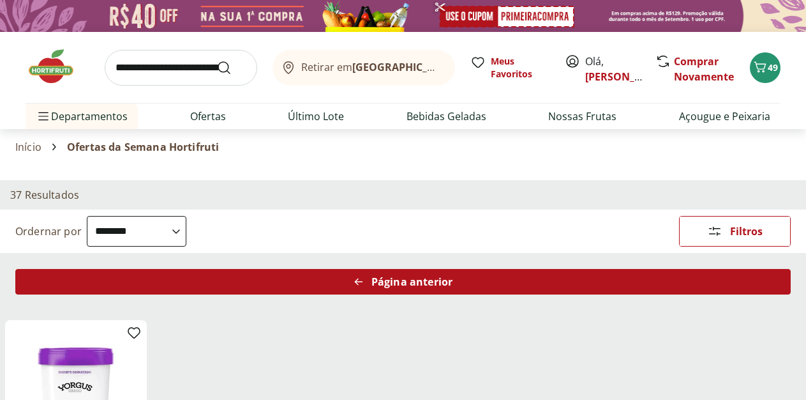
click at [509, 269] on div "Página anterior" at bounding box center [403, 282] width 776 height 26
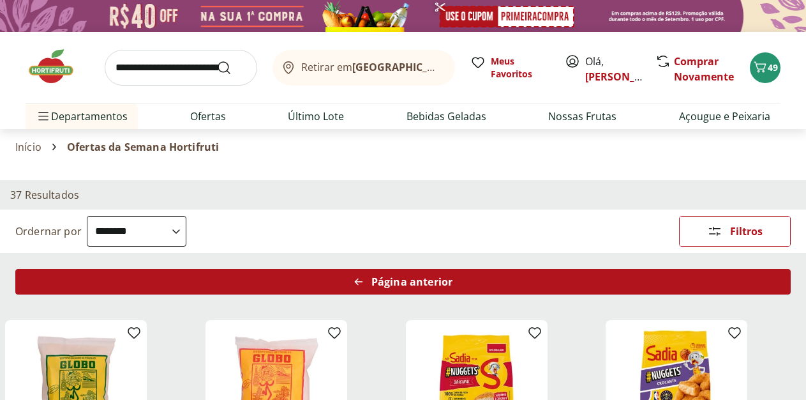
type input "*"
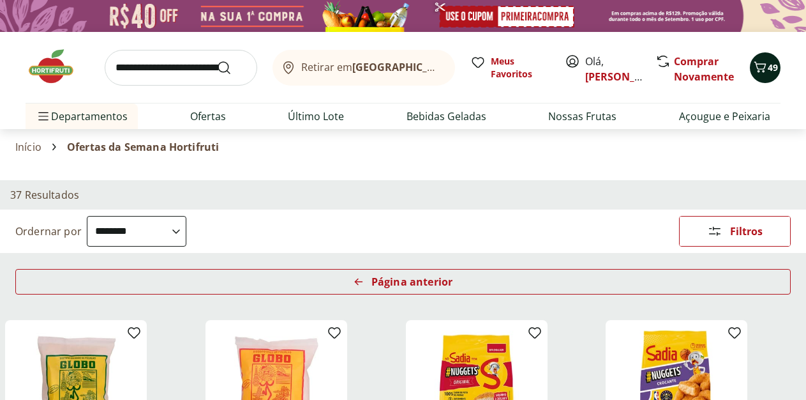
click at [771, 61] on button "49" at bounding box center [765, 67] width 31 height 31
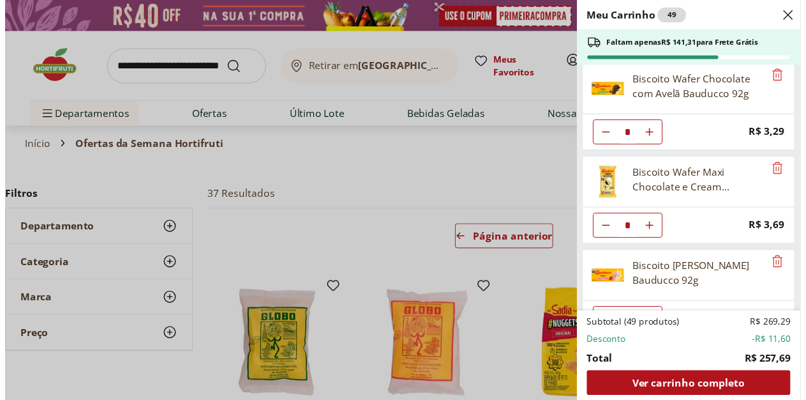
scroll to position [1433, 0]
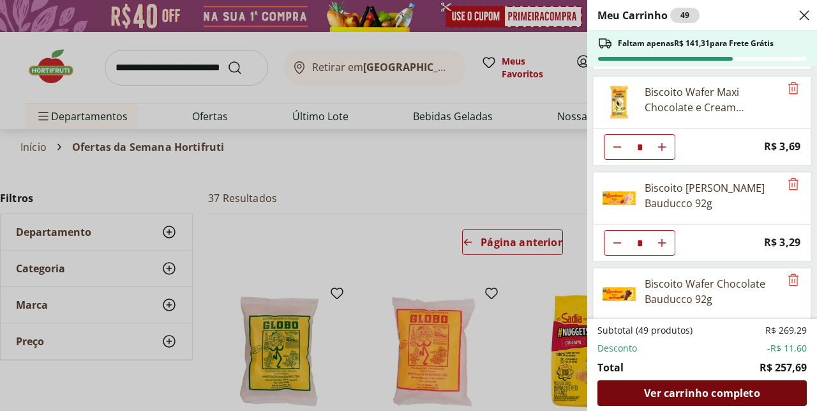
click at [686, 398] on span "Ver carrinho completo" at bounding box center [702, 393] width 116 height 10
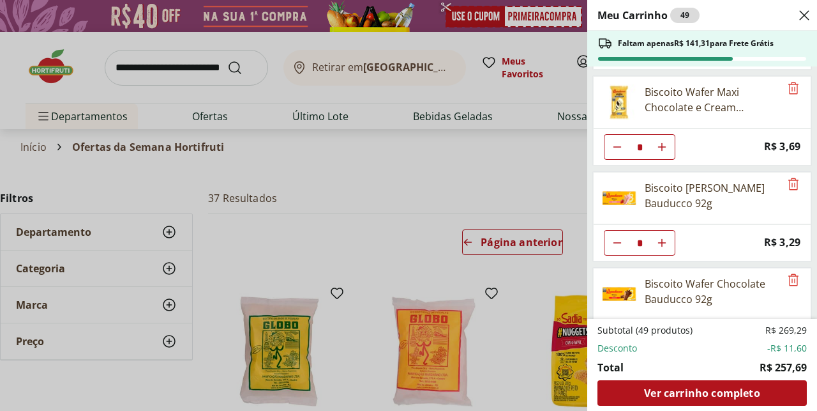
click at [158, 72] on div "Meu Carrinho 49 Faltam apenas R$ 141,31 para Frete Grátis Abacaxi Metade * Pric…" at bounding box center [408, 205] width 817 height 411
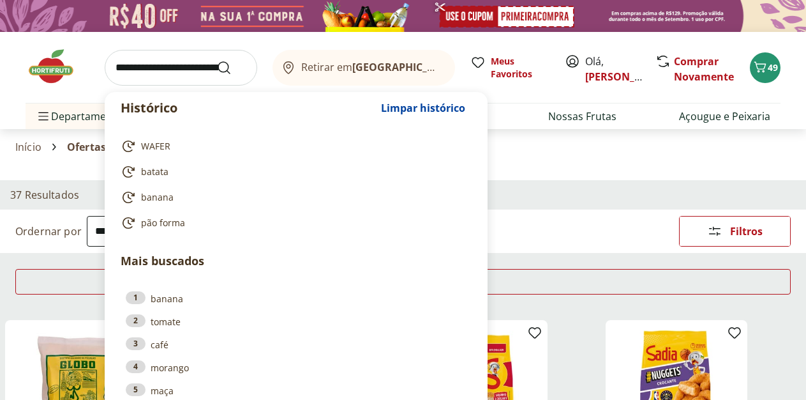
click at [165, 68] on input "search" at bounding box center [181, 68] width 153 height 36
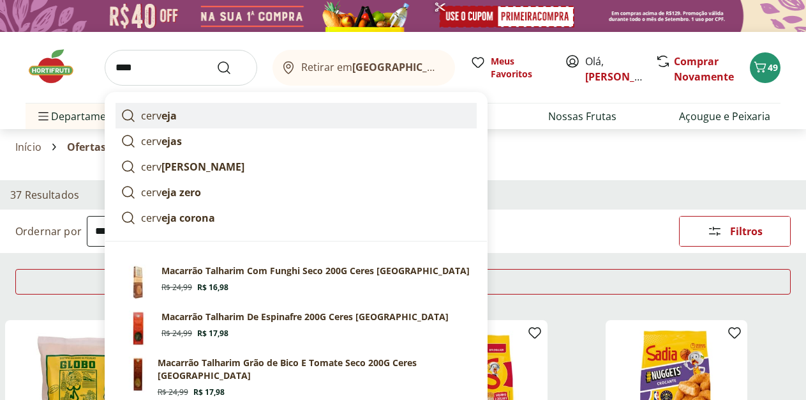
click at [165, 109] on strong "eja" at bounding box center [169, 116] width 15 height 14
type input "*******"
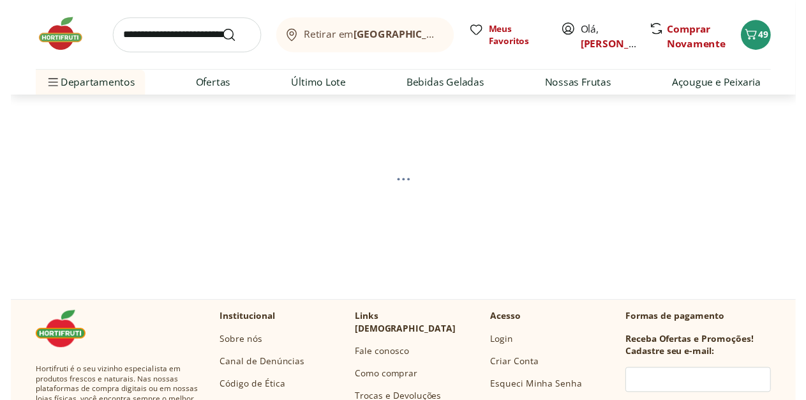
scroll to position [65, 0]
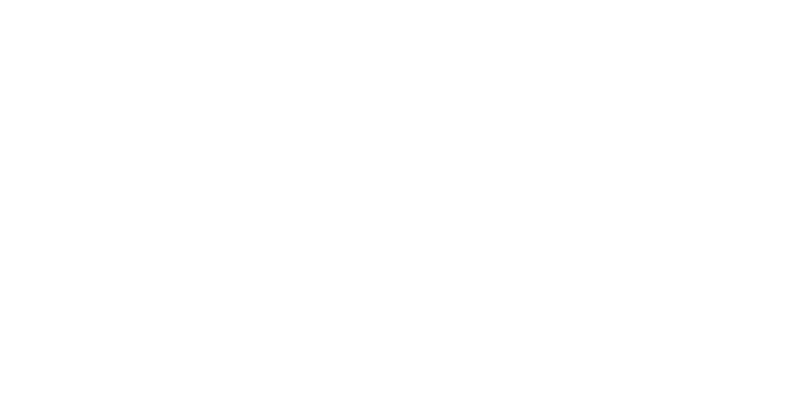
select select "**********"
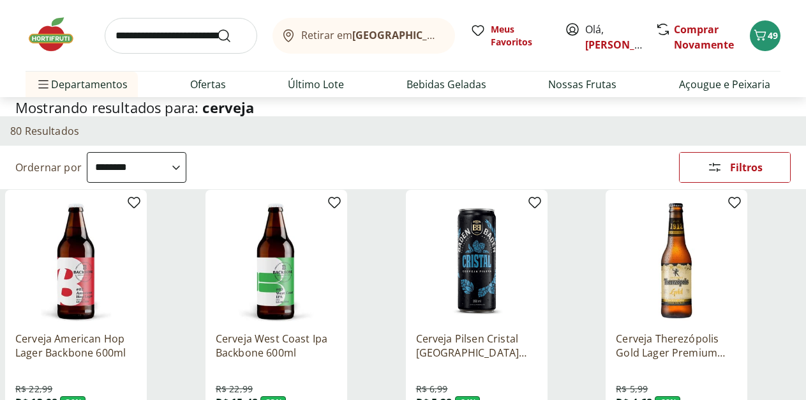
scroll to position [0, 0]
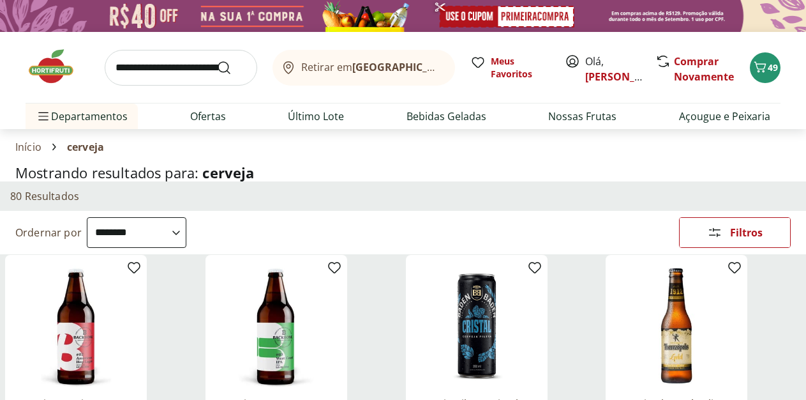
click at [87, 217] on select "**********" at bounding box center [137, 232] width 100 height 31
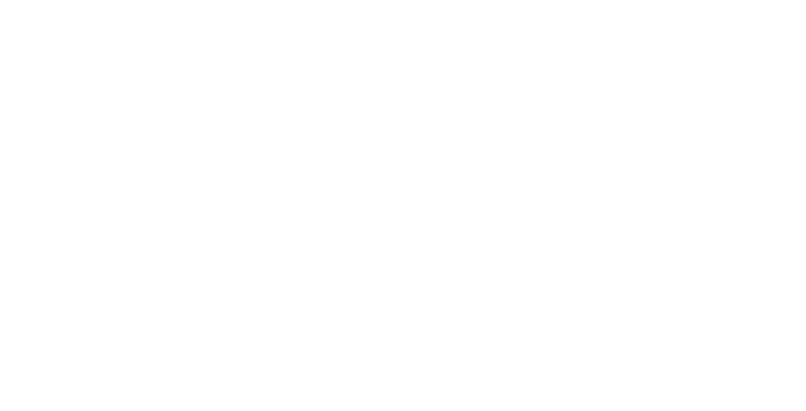
select select "*********"
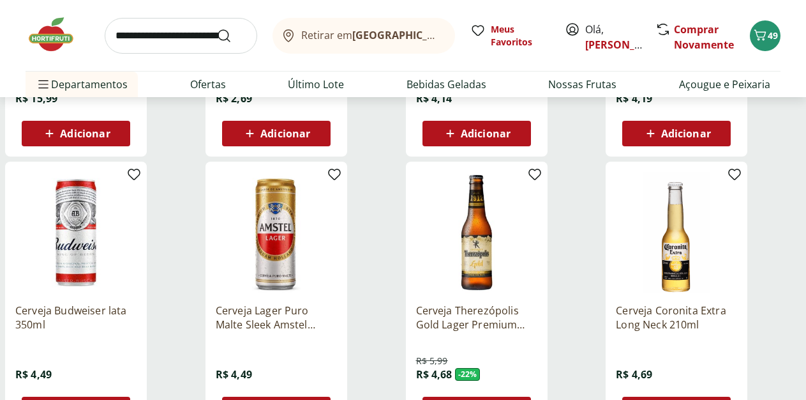
scroll to position [391, 0]
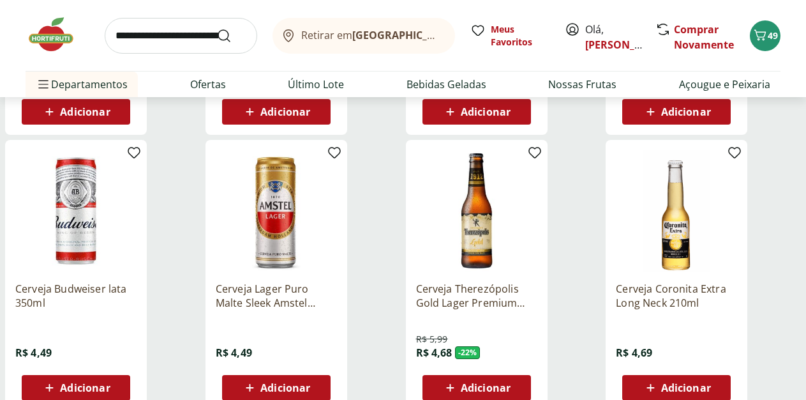
click at [711, 117] on span "Adicionar" at bounding box center [687, 112] width 50 height 10
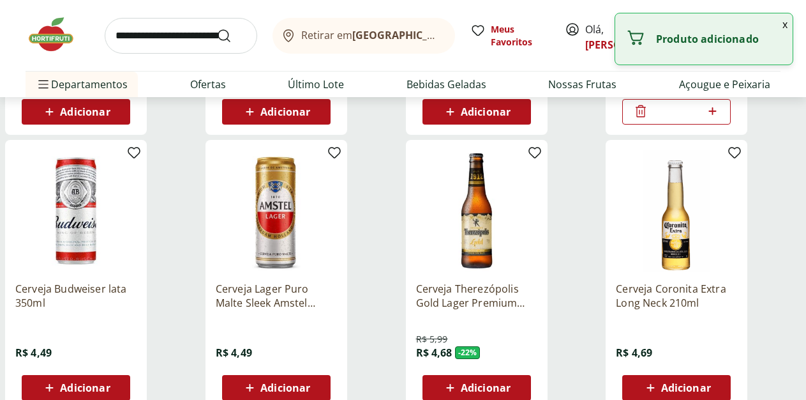
click at [721, 119] on icon at bounding box center [713, 110] width 16 height 15
click at [721, 118] on icon at bounding box center [713, 110] width 16 height 15
type input "*"
click at [110, 393] on span "Adicionar" at bounding box center [85, 387] width 50 height 10
click at [130, 392] on div "*" at bounding box center [76, 388] width 109 height 26
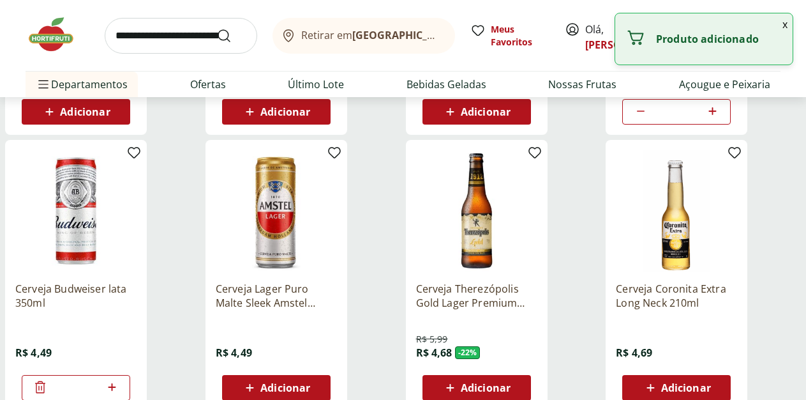
click at [120, 395] on icon at bounding box center [112, 386] width 16 height 15
click at [48, 395] on icon at bounding box center [40, 386] width 15 height 15
type input "*"
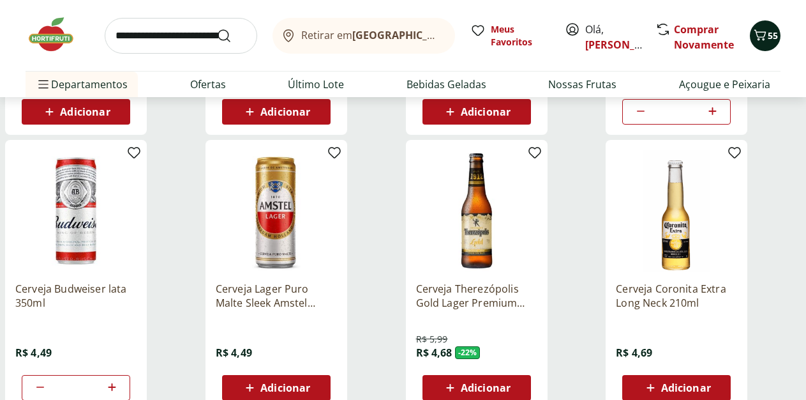
click at [768, 38] on span "55" at bounding box center [773, 35] width 10 height 12
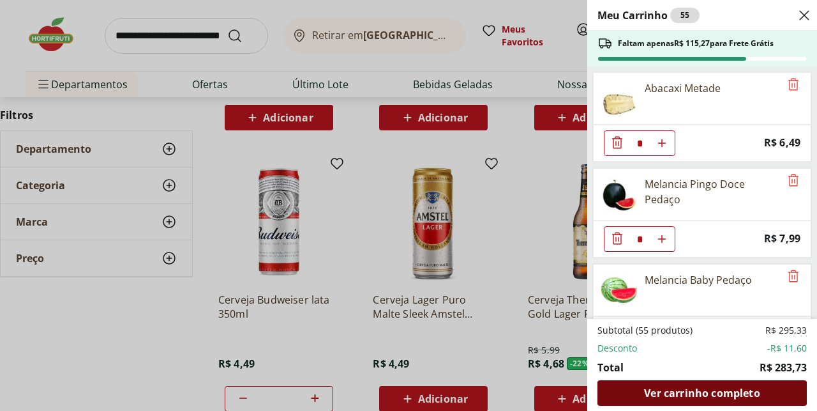
click at [679, 391] on span "Ver carrinho completo" at bounding box center [702, 393] width 116 height 10
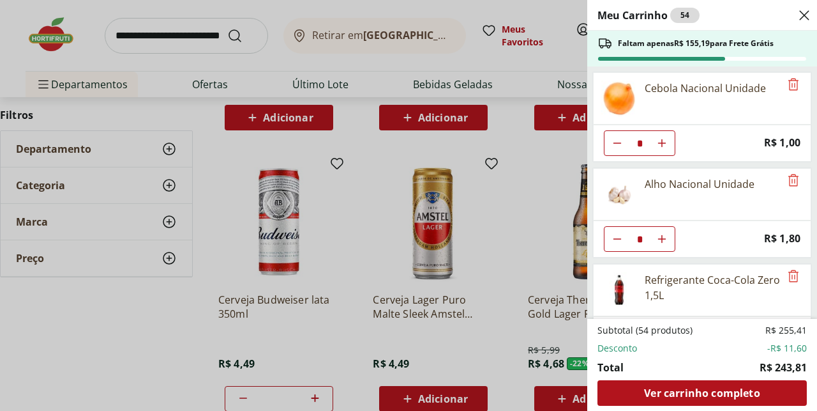
click at [57, 87] on div "Meu Carrinho 54 Faltam apenas R$ 155,19 para Frete Grátis Cebola Nacional Unida…" at bounding box center [408, 205] width 817 height 411
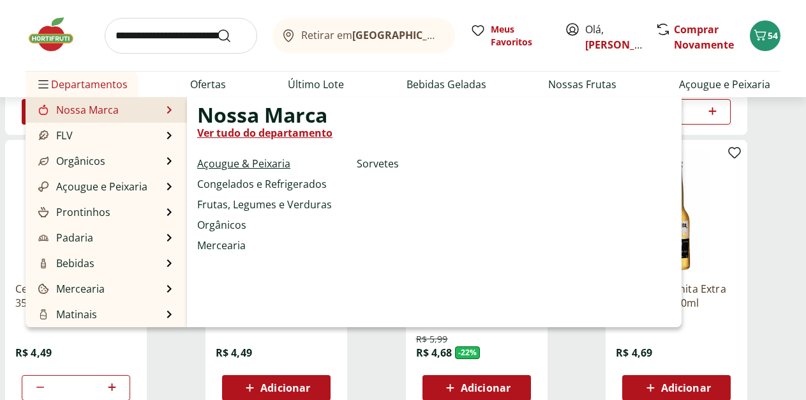
click at [236, 159] on link "Açougue & Peixaria" at bounding box center [243, 163] width 93 height 15
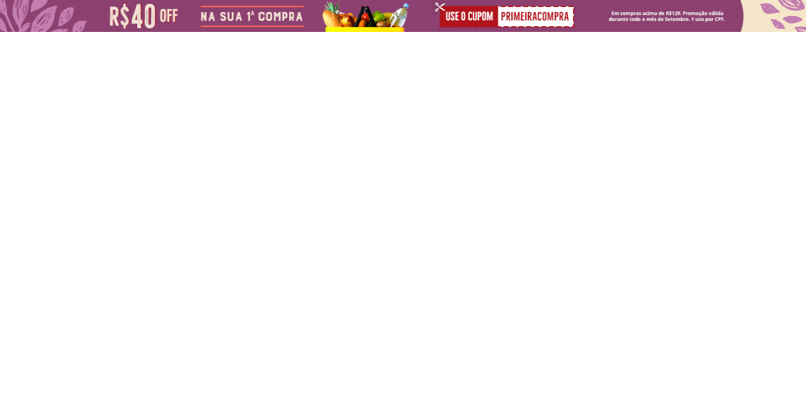
select select "**********"
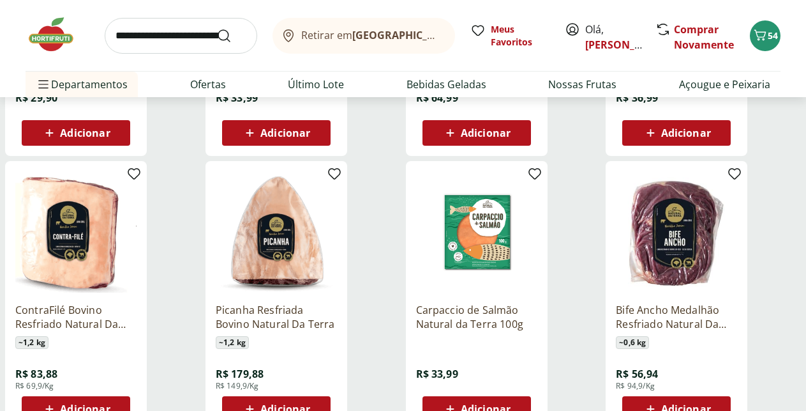
scroll to position [195, 0]
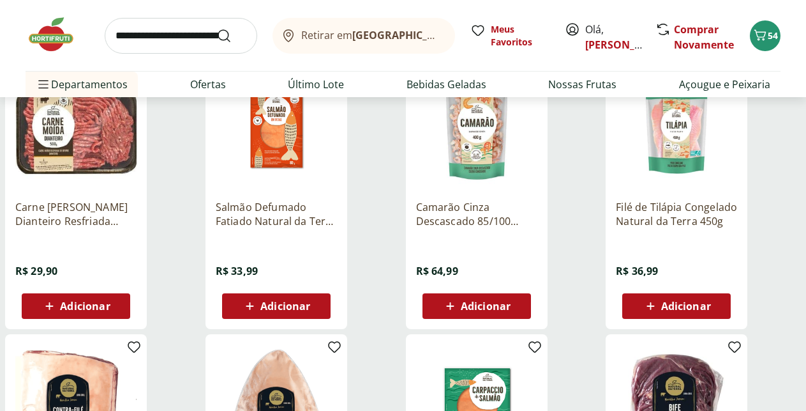
click at [110, 301] on span "Adicionar" at bounding box center [85, 306] width 50 height 10
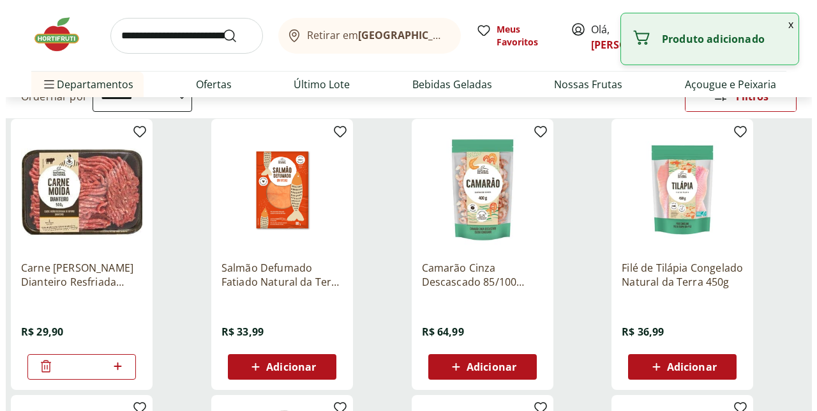
scroll to position [65, 0]
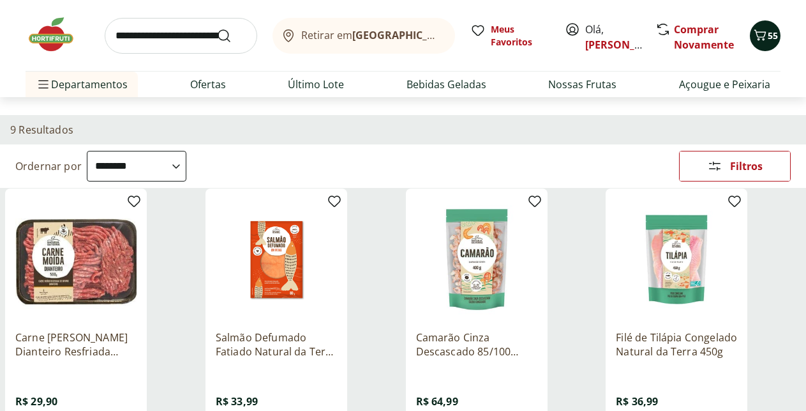
click at [766, 39] on icon "Carrinho" at bounding box center [760, 34] width 15 height 15
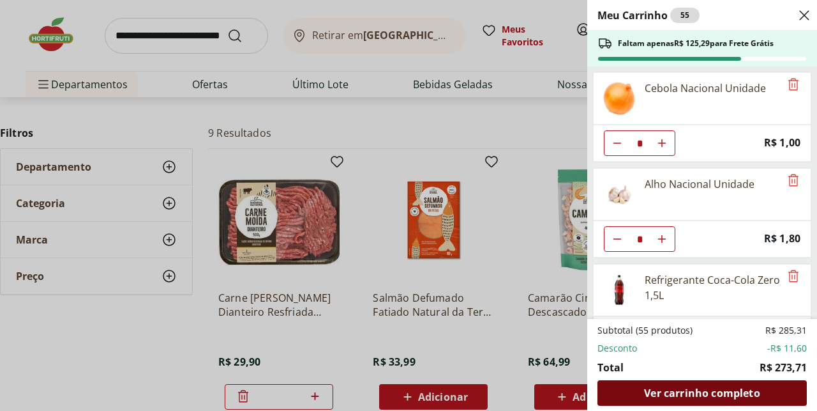
click at [700, 388] on span "Ver carrinho completo" at bounding box center [702, 393] width 116 height 10
